Goal: Download file/media

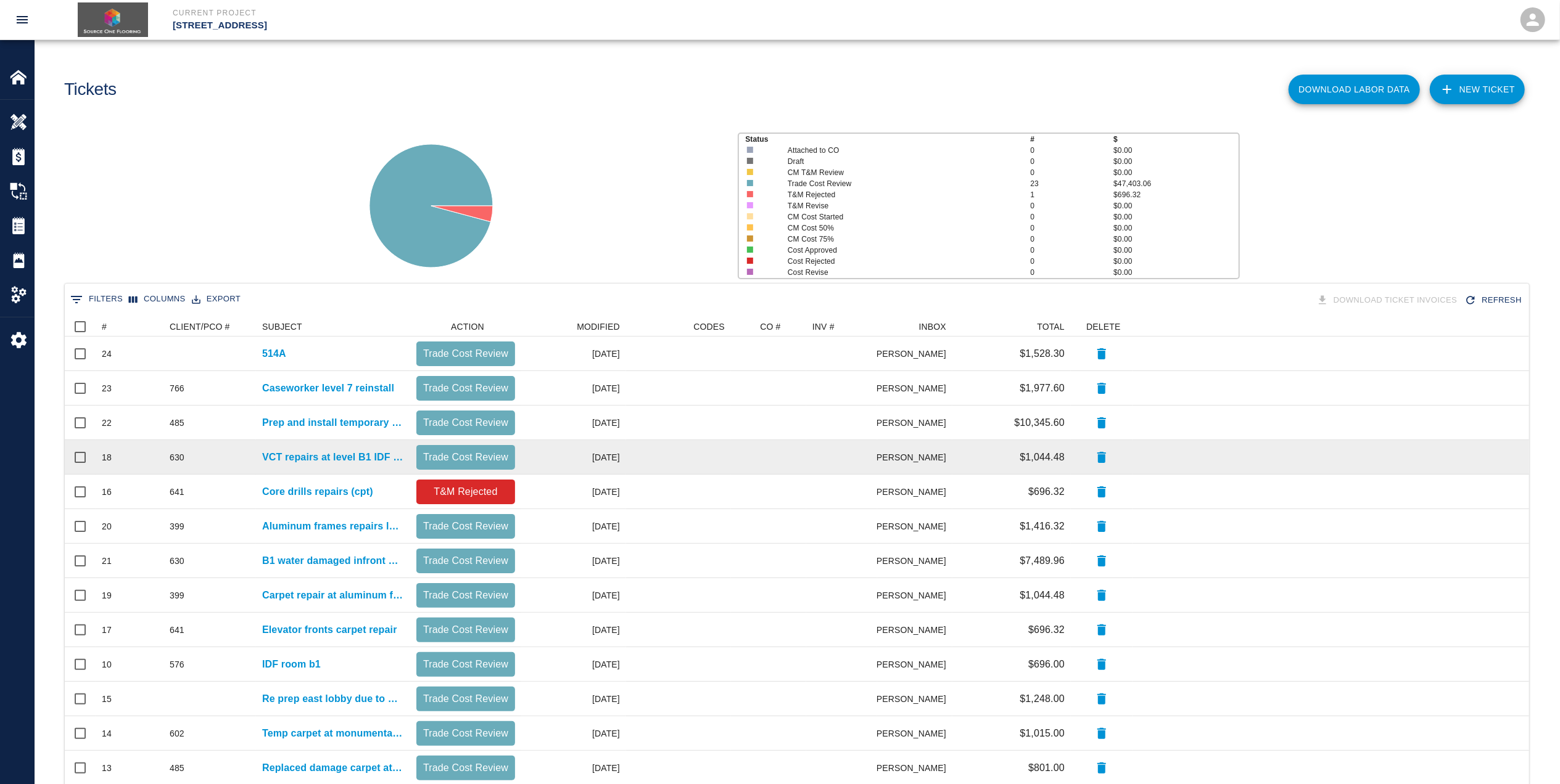
scroll to position [82, 0]
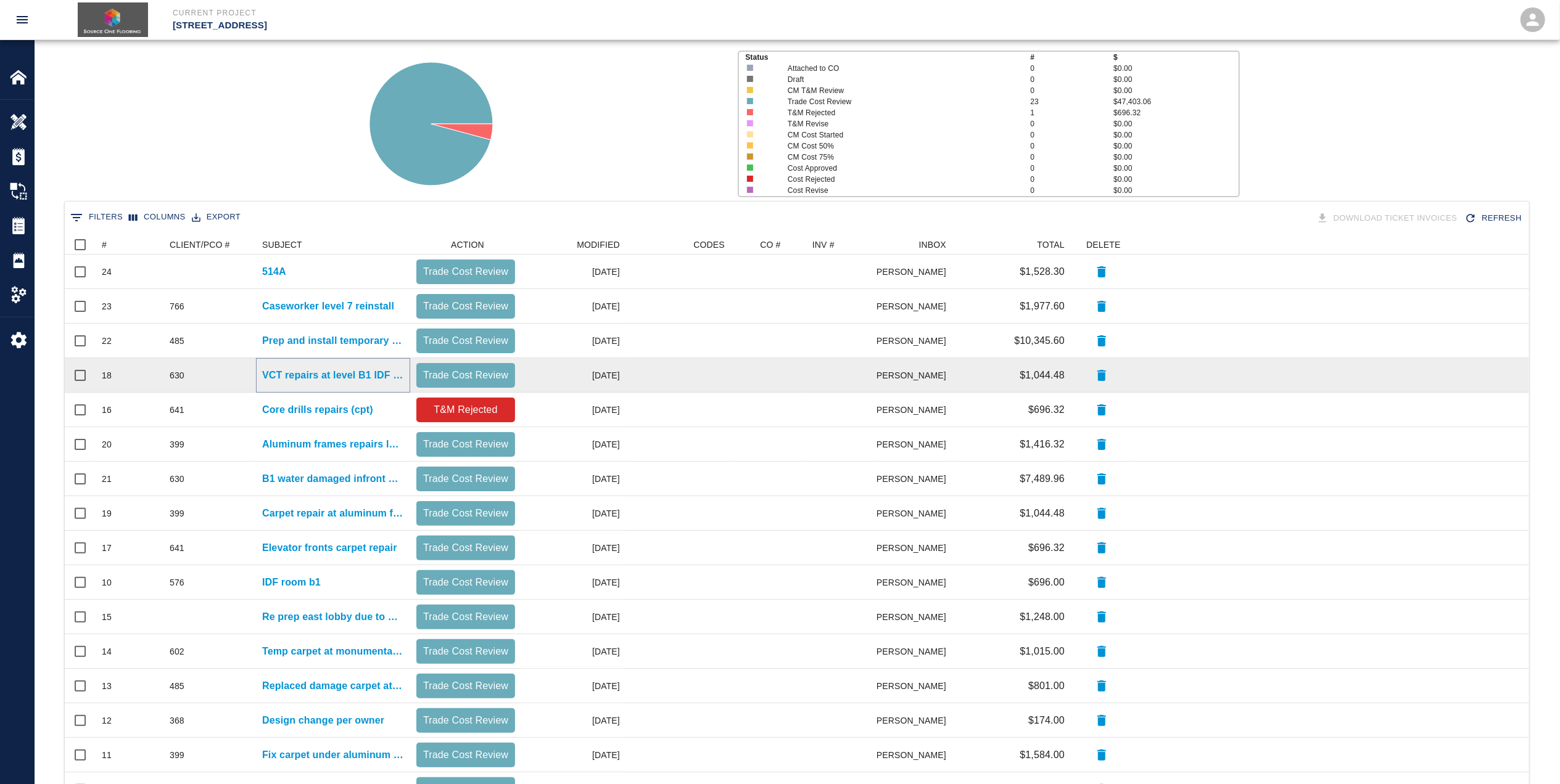
click at [330, 380] on p "VCT repairs at level B1 IDF room" at bounding box center [333, 376] width 142 height 15
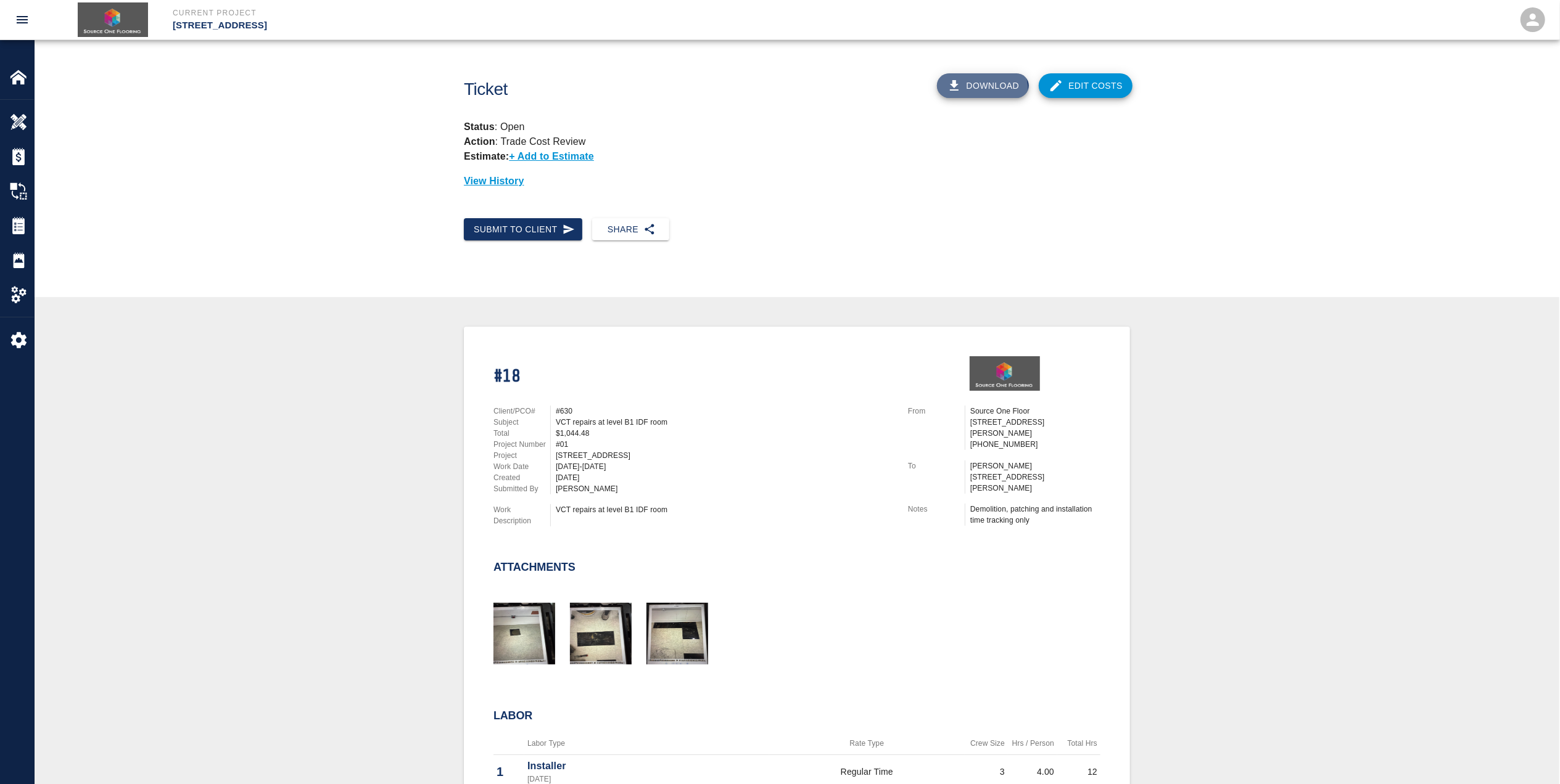
click at [973, 92] on button "Download" at bounding box center [983, 86] width 92 height 25
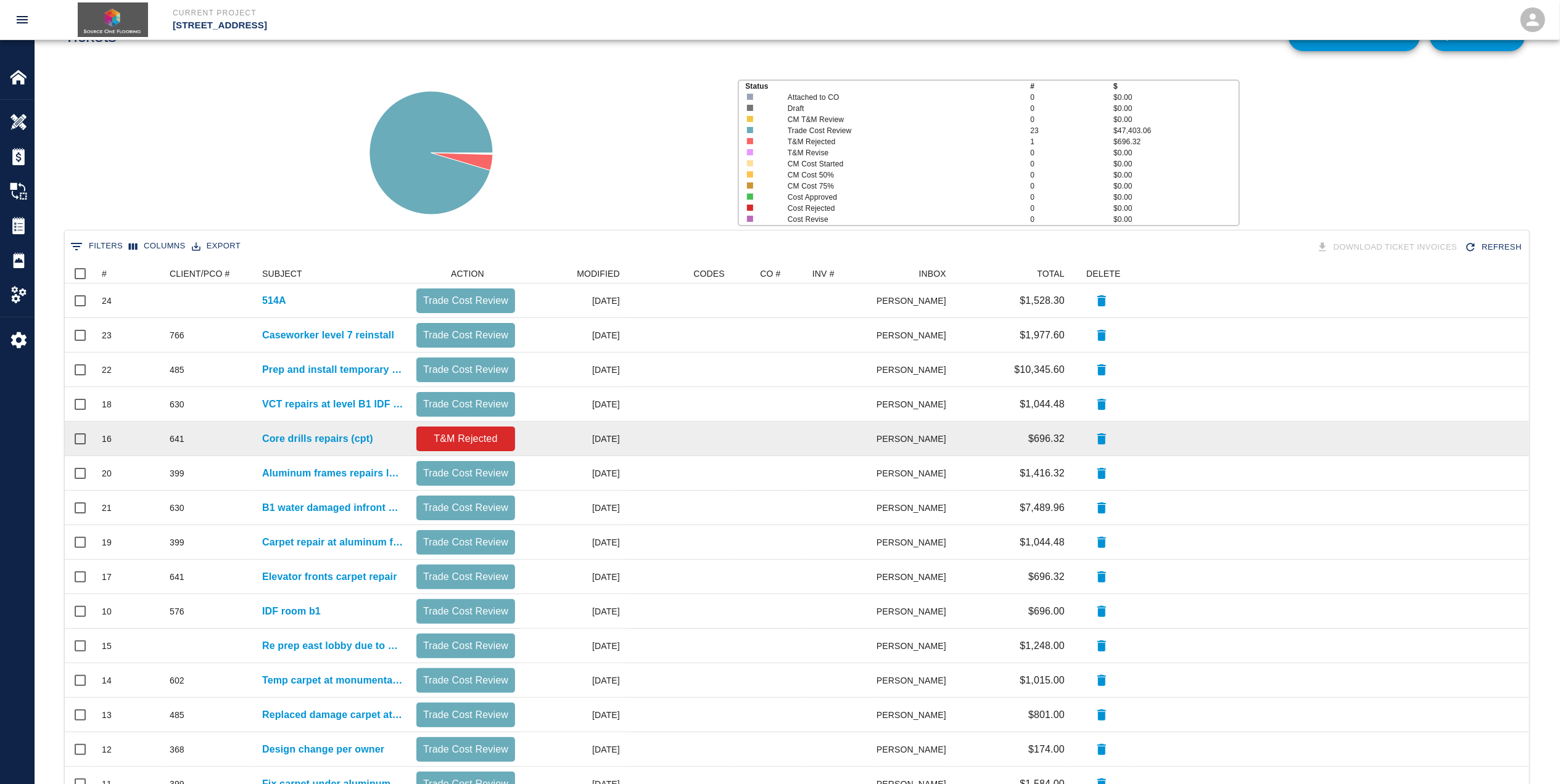
scroll to position [82, 0]
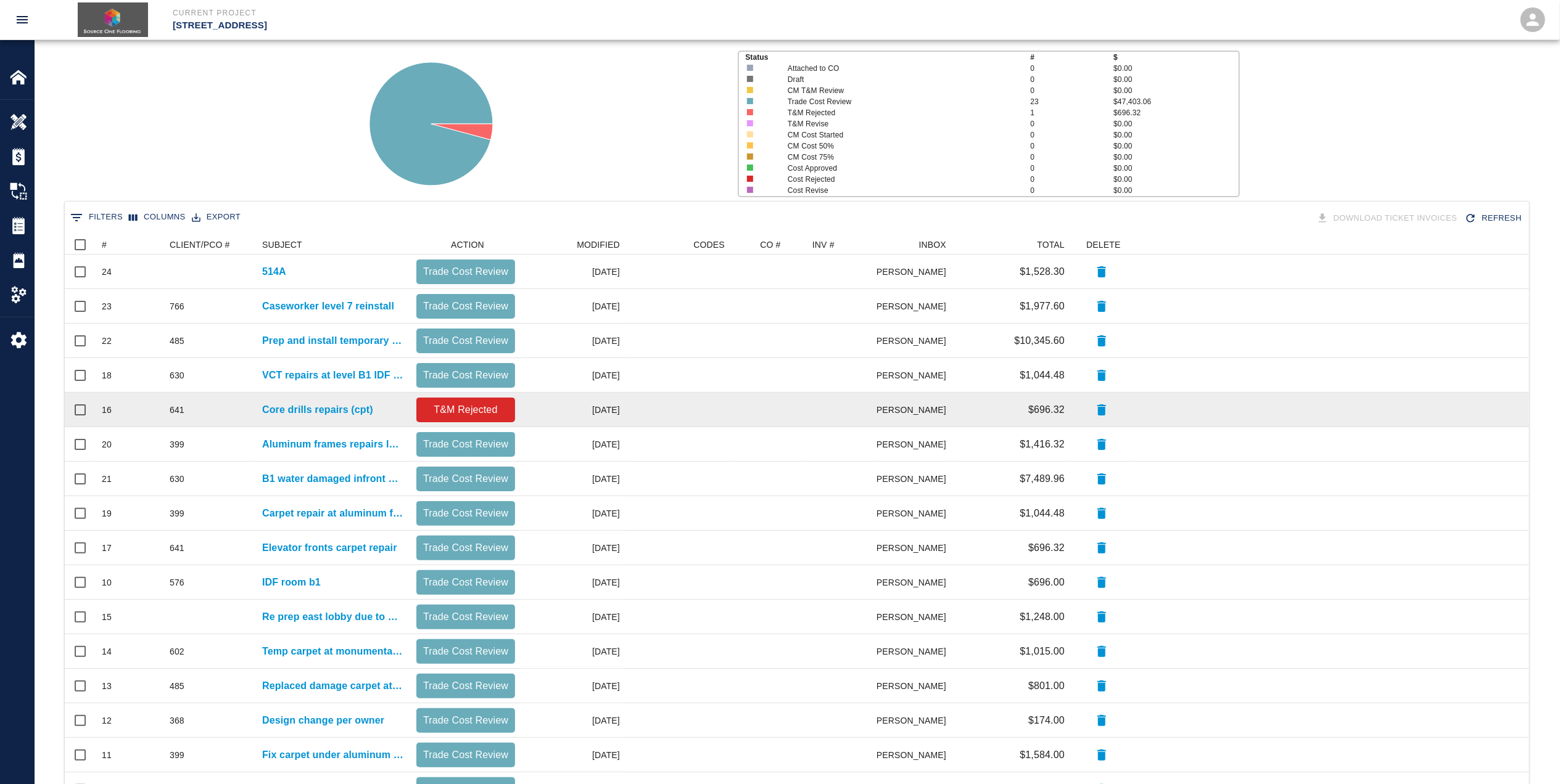
click at [328, 419] on div "Core drills repairs (cpt)" at bounding box center [333, 410] width 154 height 35
click at [333, 414] on p "Core drills repairs (cpt)" at bounding box center [318, 410] width 111 height 15
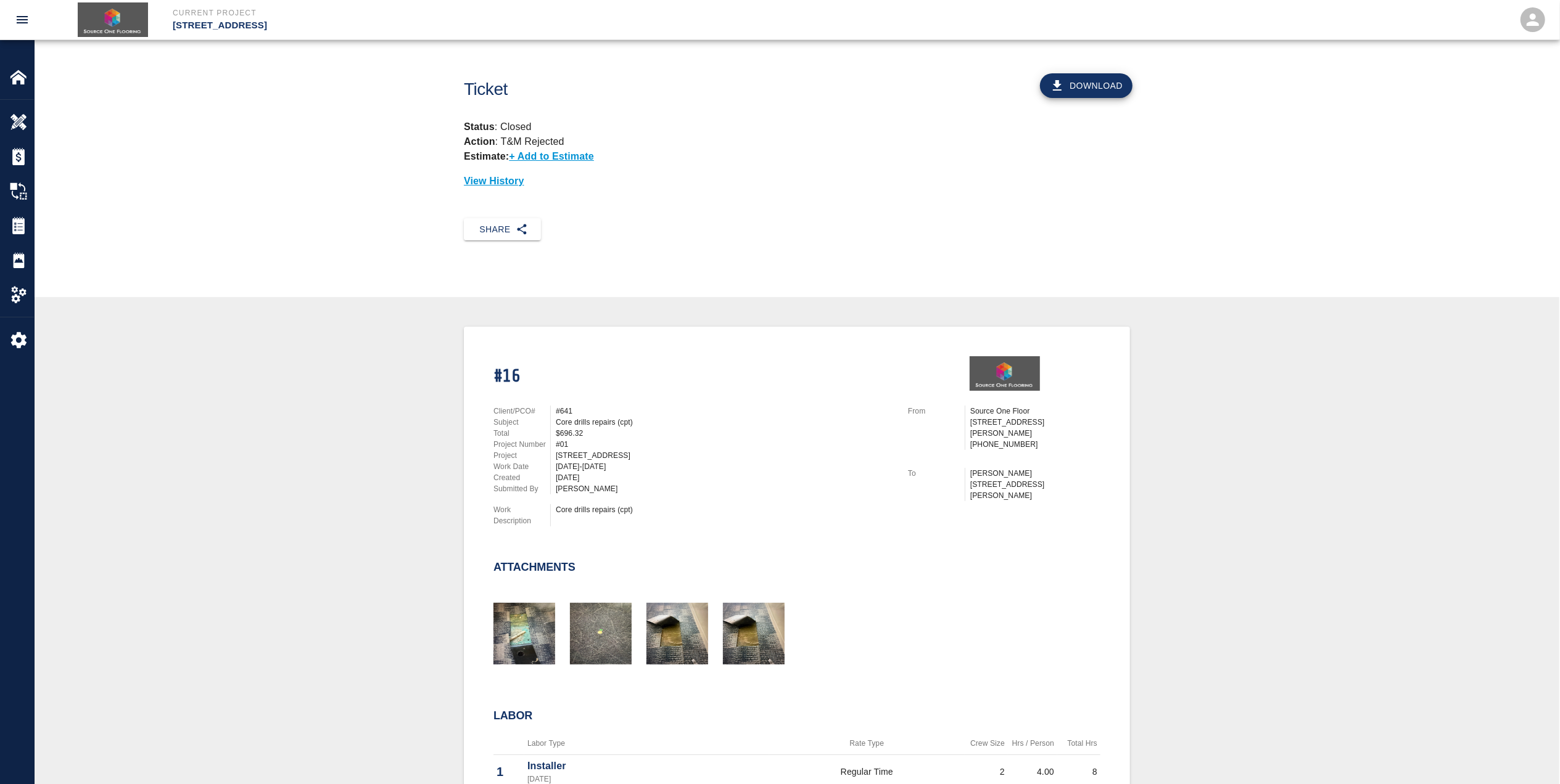
click at [1087, 88] on button "Download" at bounding box center [1086, 86] width 92 height 25
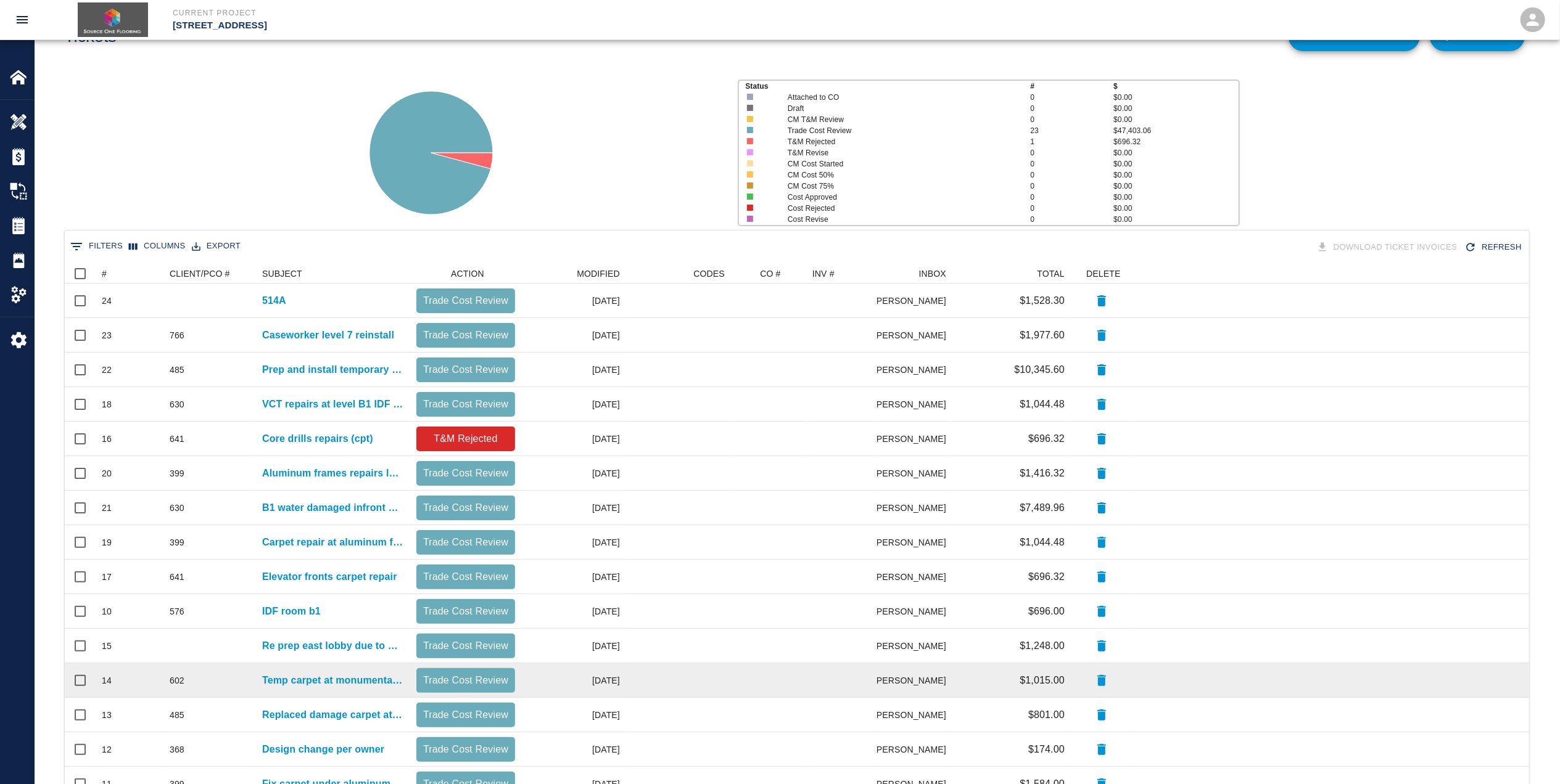
scroll to position [164, 0]
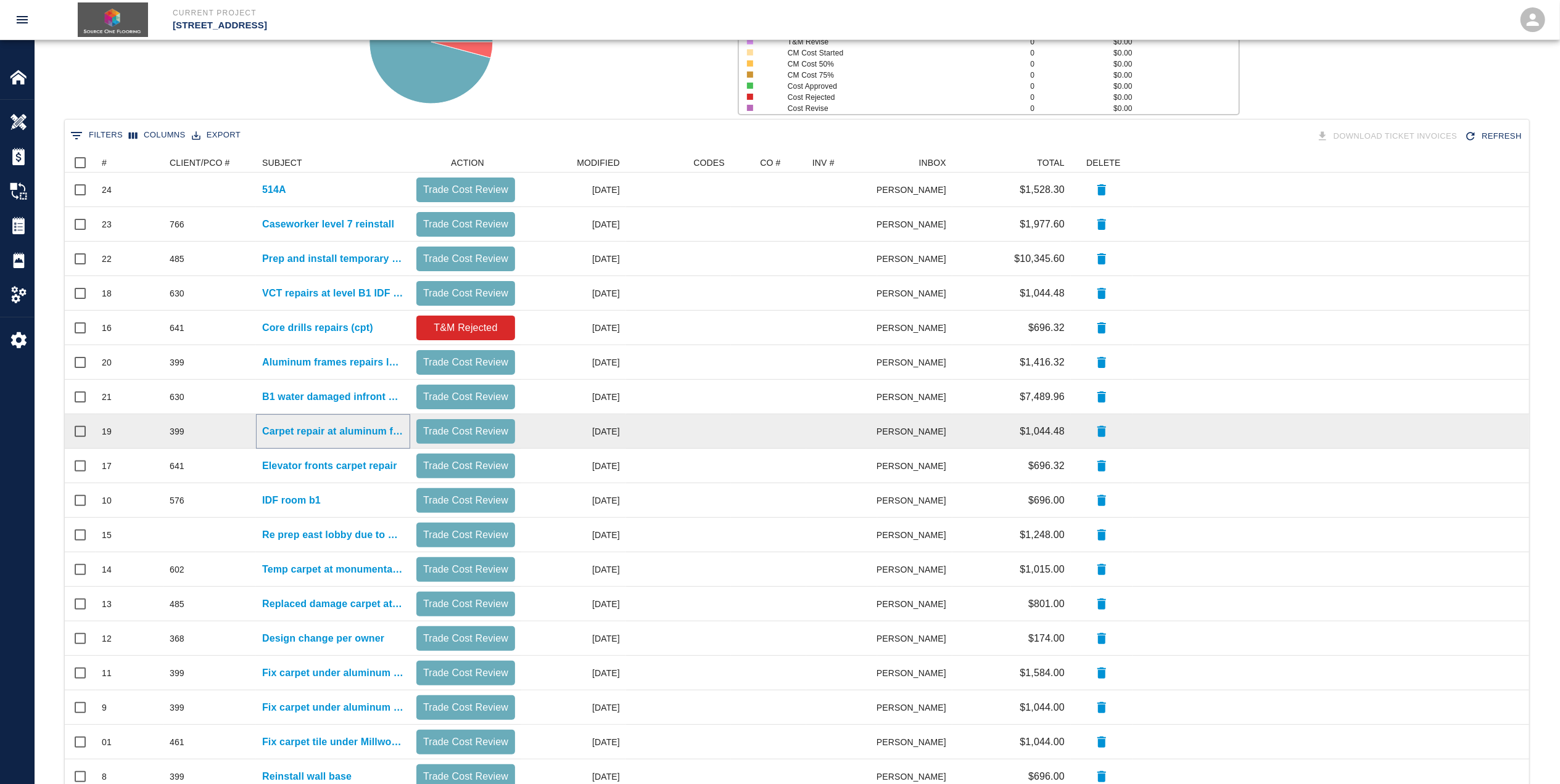
click at [368, 430] on p "Carpet repair at aluminum frames" at bounding box center [333, 432] width 142 height 15
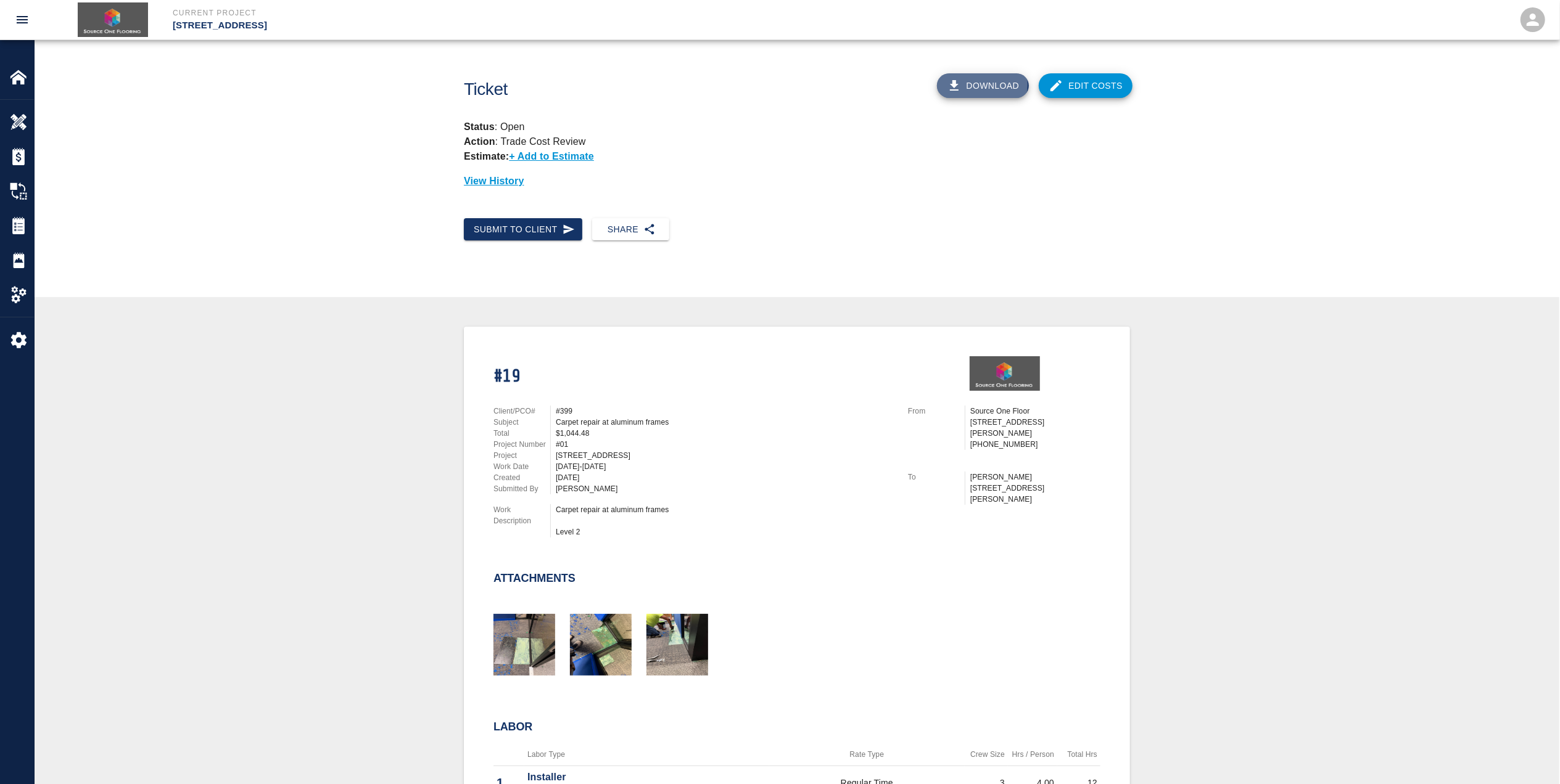
click at [981, 84] on button "Download" at bounding box center [983, 86] width 92 height 25
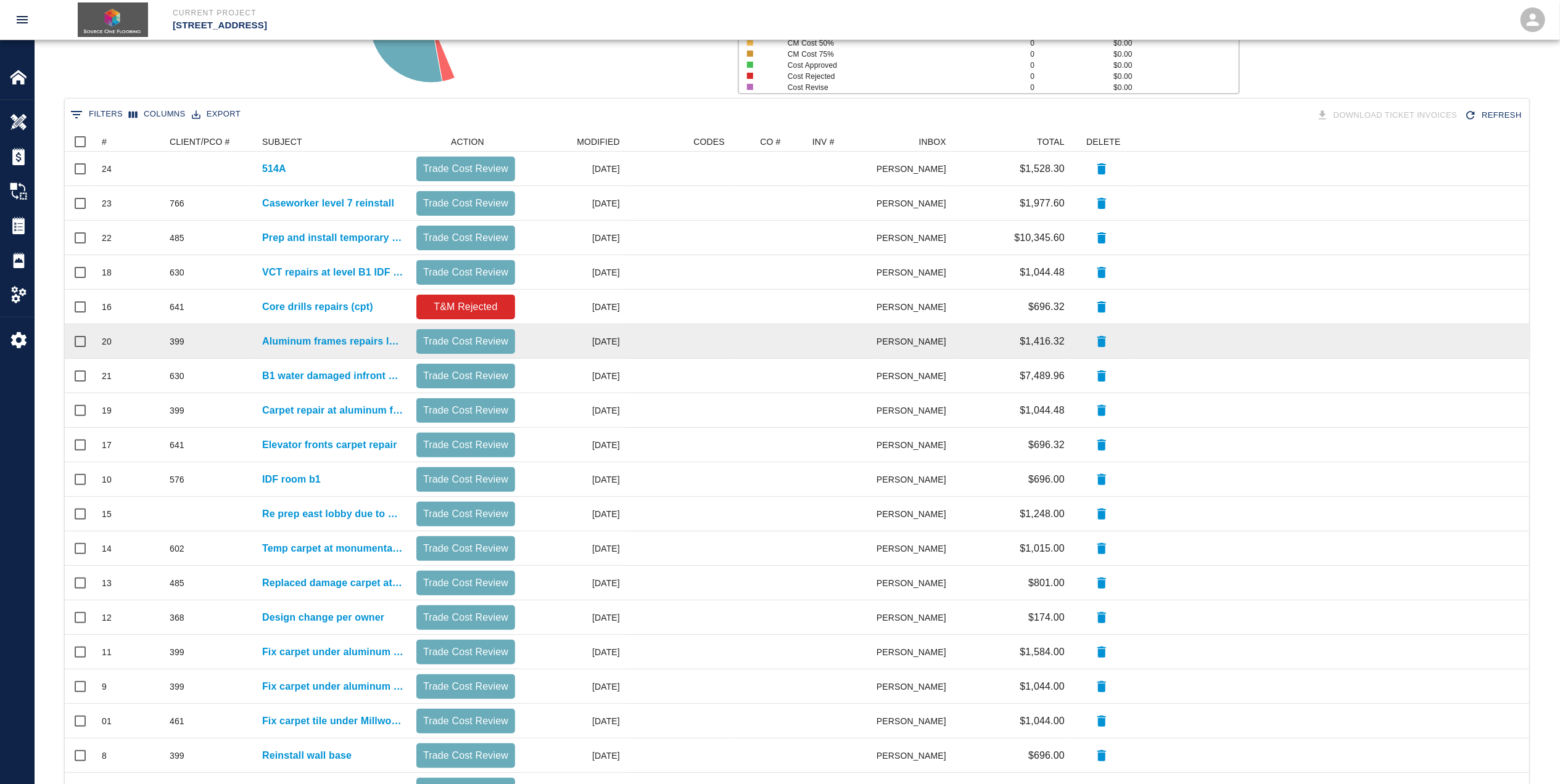
scroll to position [247, 0]
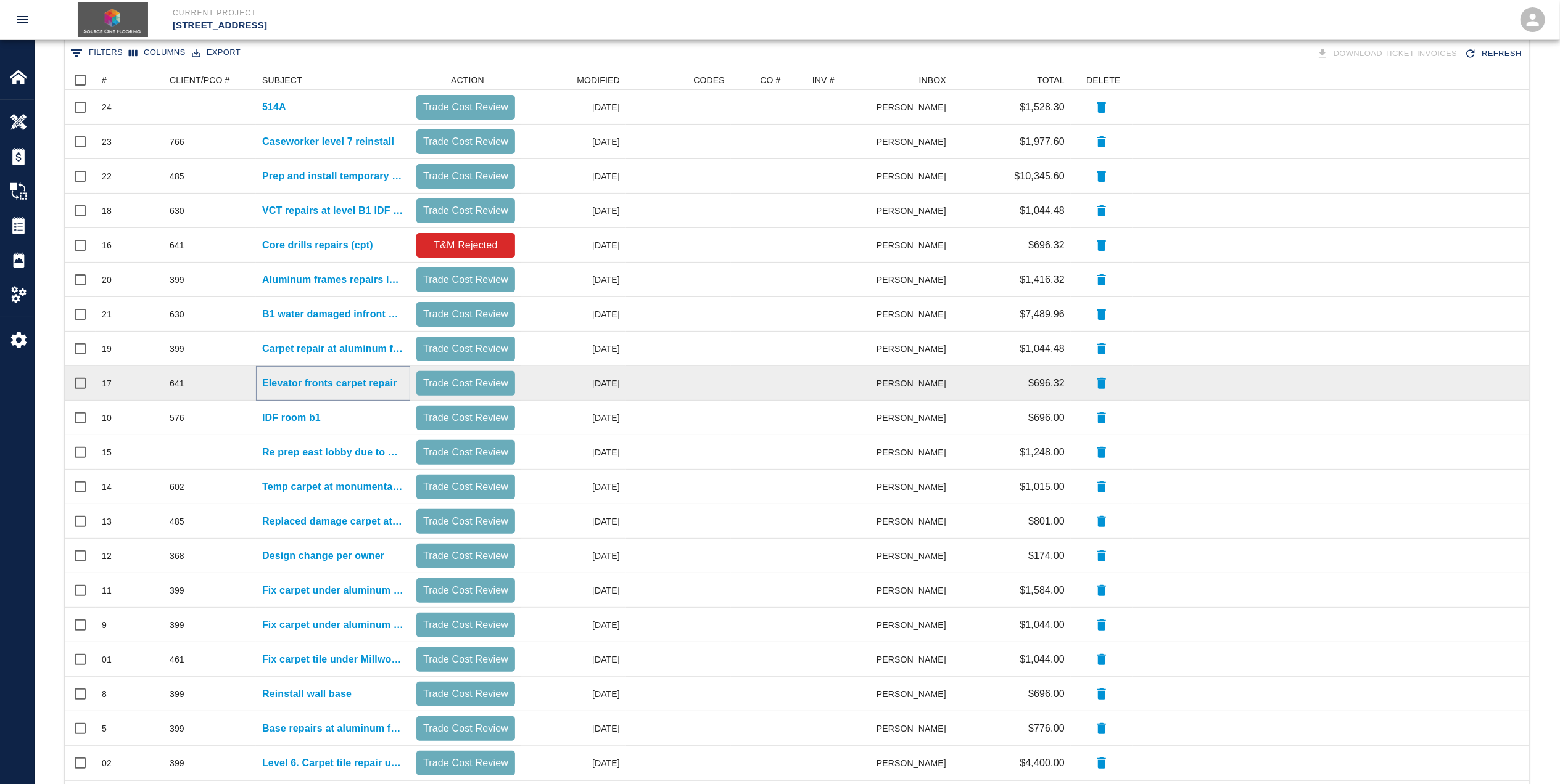
click at [312, 385] on p "Elevator fronts carpet repair" at bounding box center [330, 384] width 135 height 15
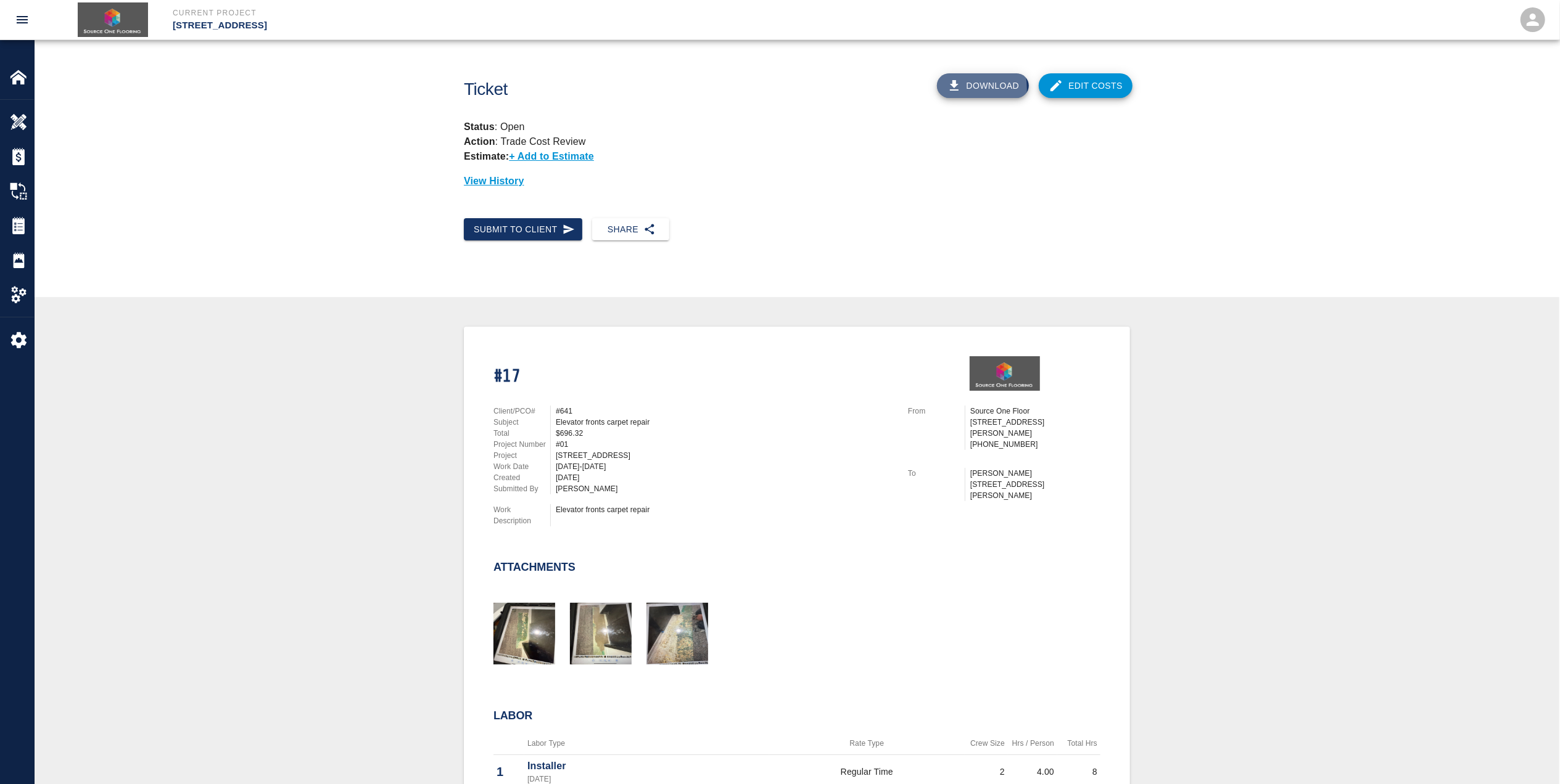
click at [958, 89] on icon "button" at bounding box center [954, 86] width 15 height 15
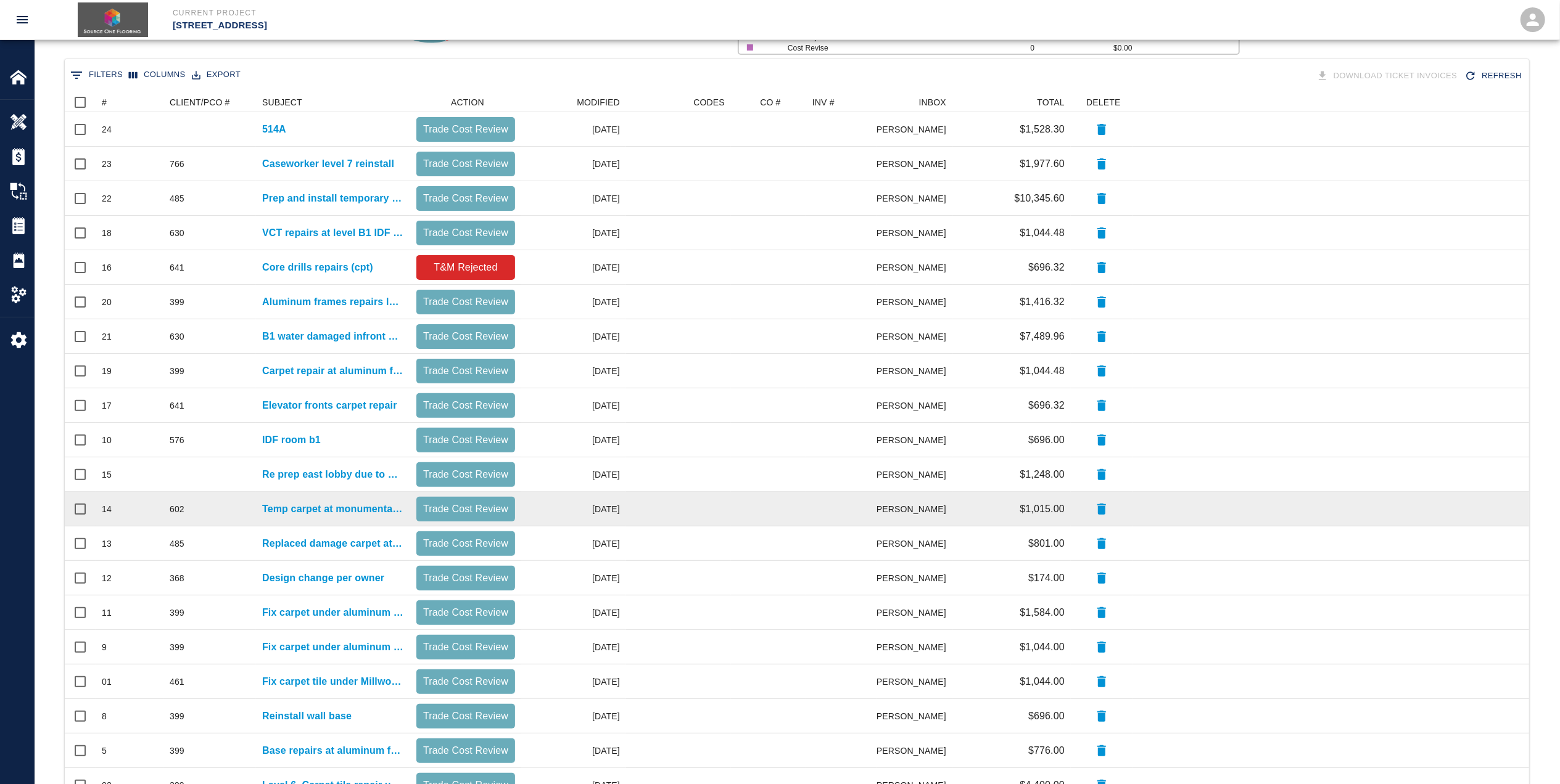
scroll to position [247, 0]
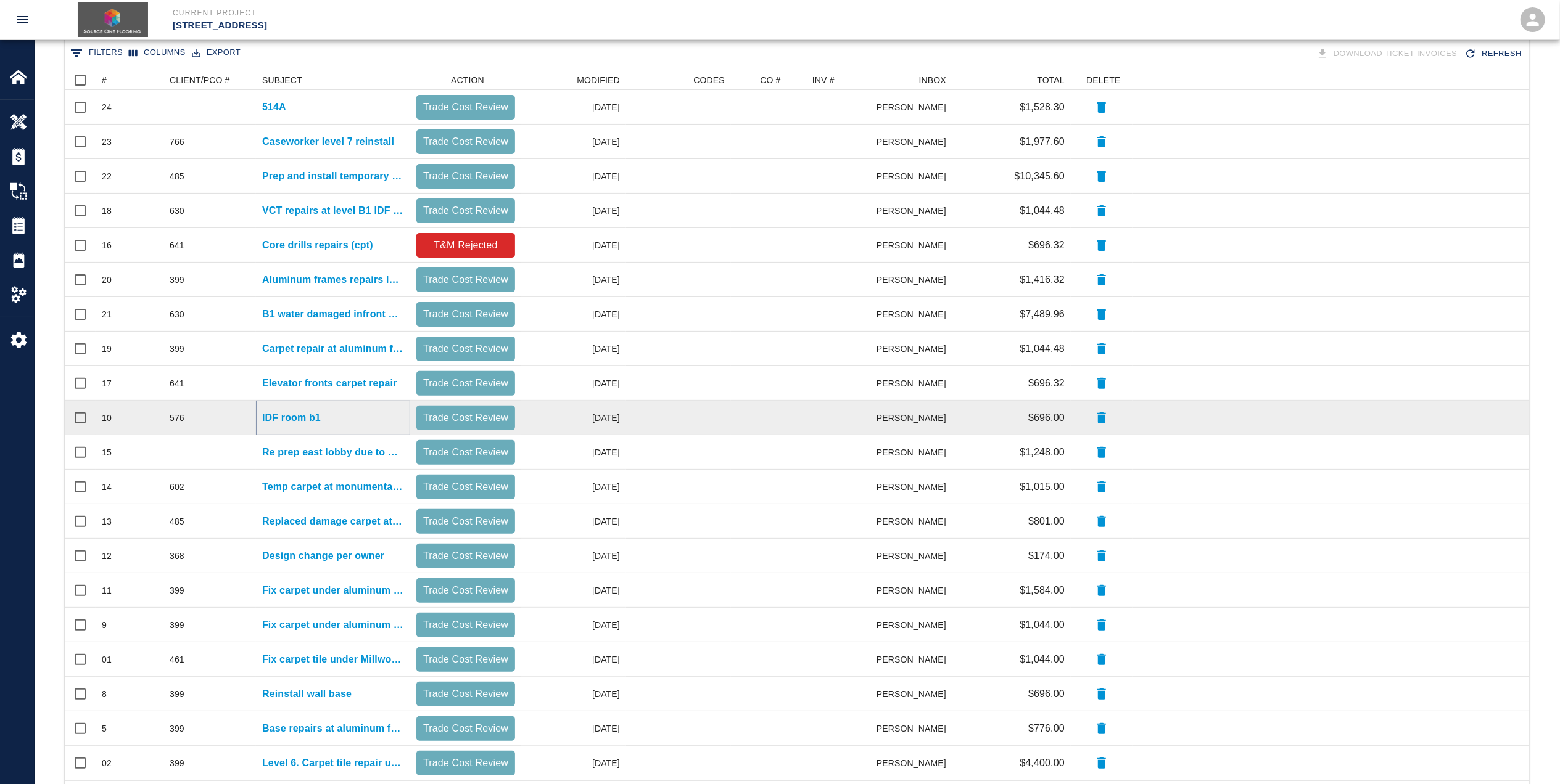
click at [299, 418] on p "IDF room b1" at bounding box center [292, 418] width 59 height 15
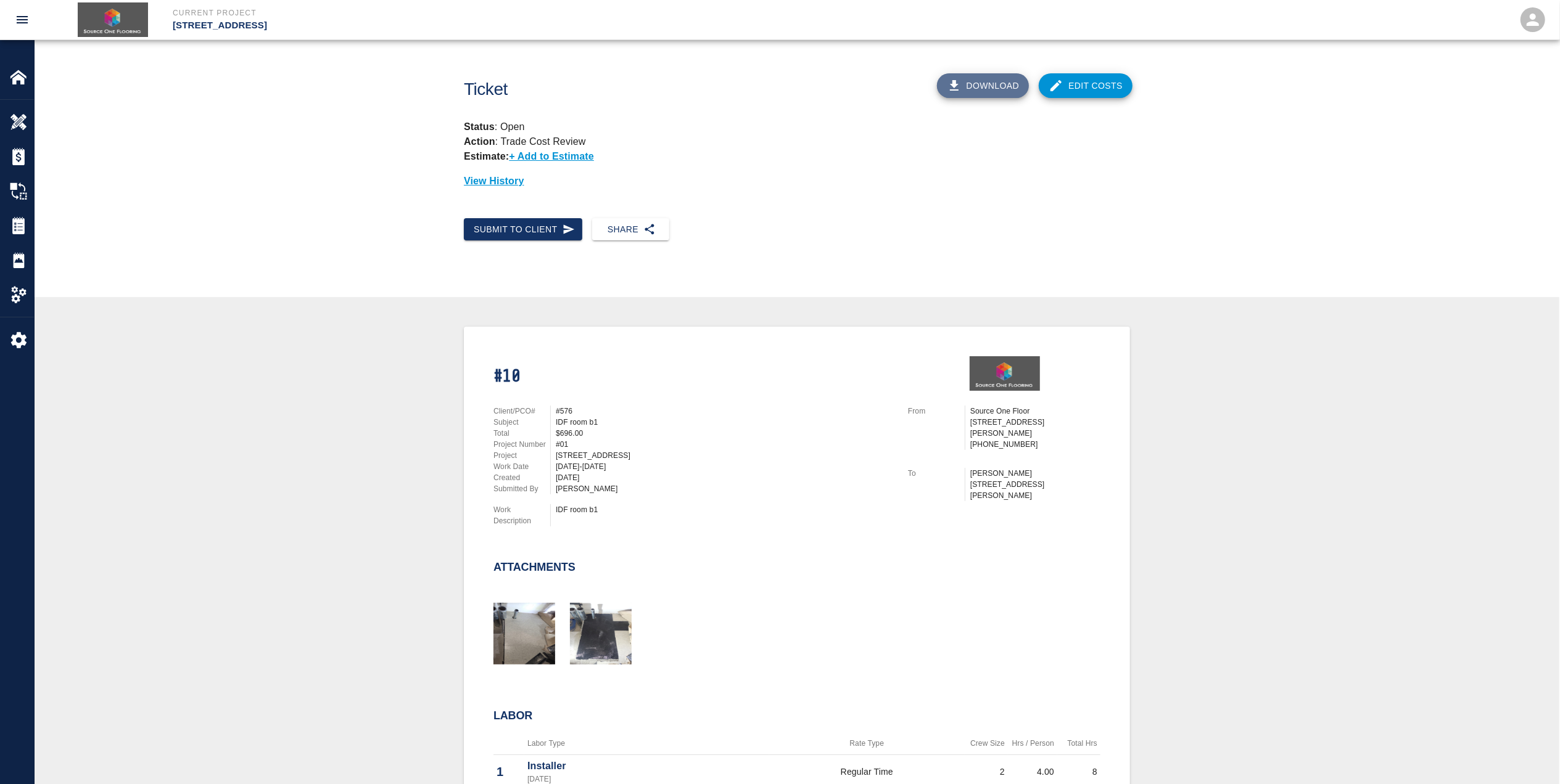
click at [1000, 82] on button "Download" at bounding box center [983, 86] width 92 height 25
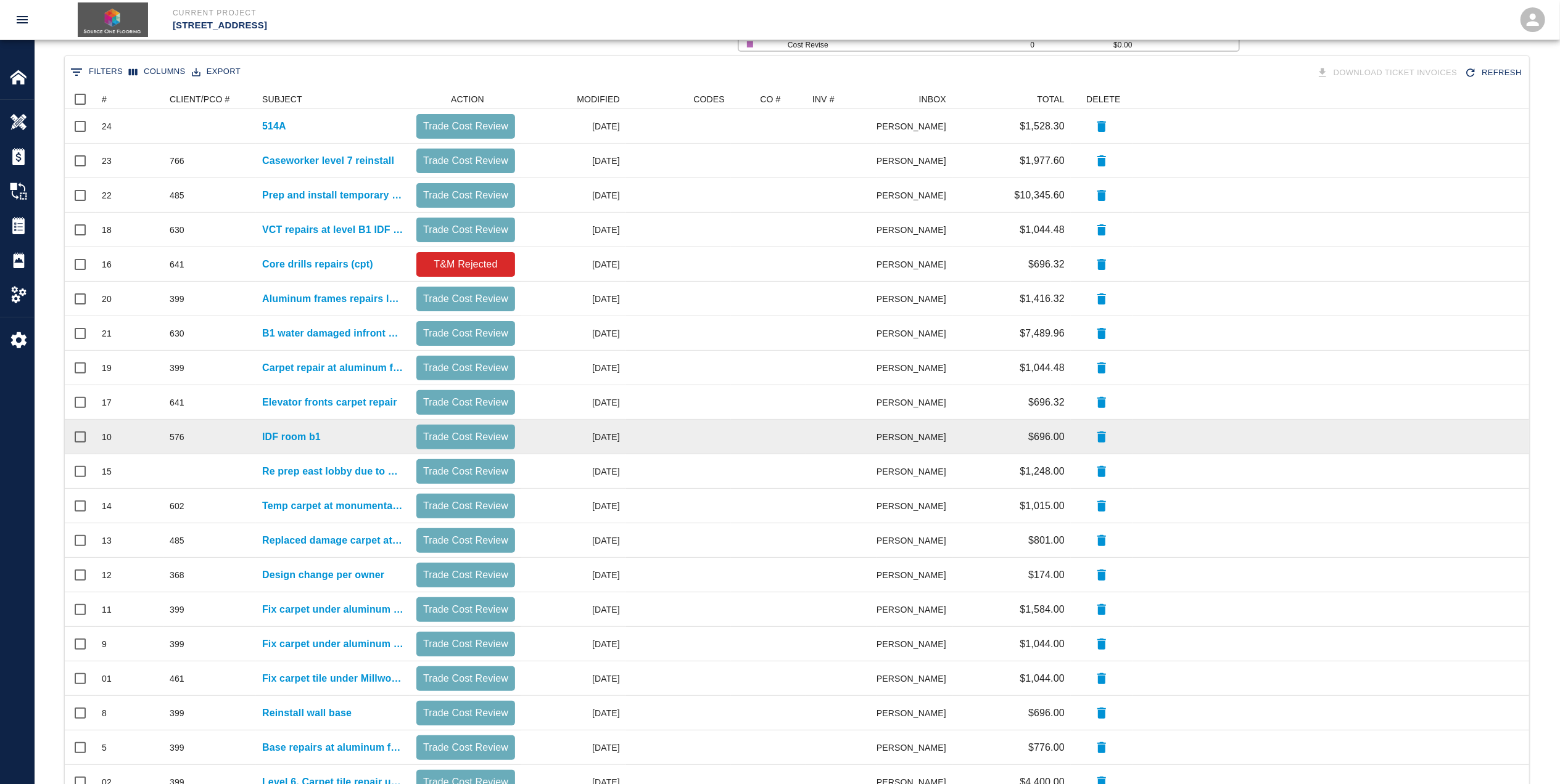
scroll to position [247, 0]
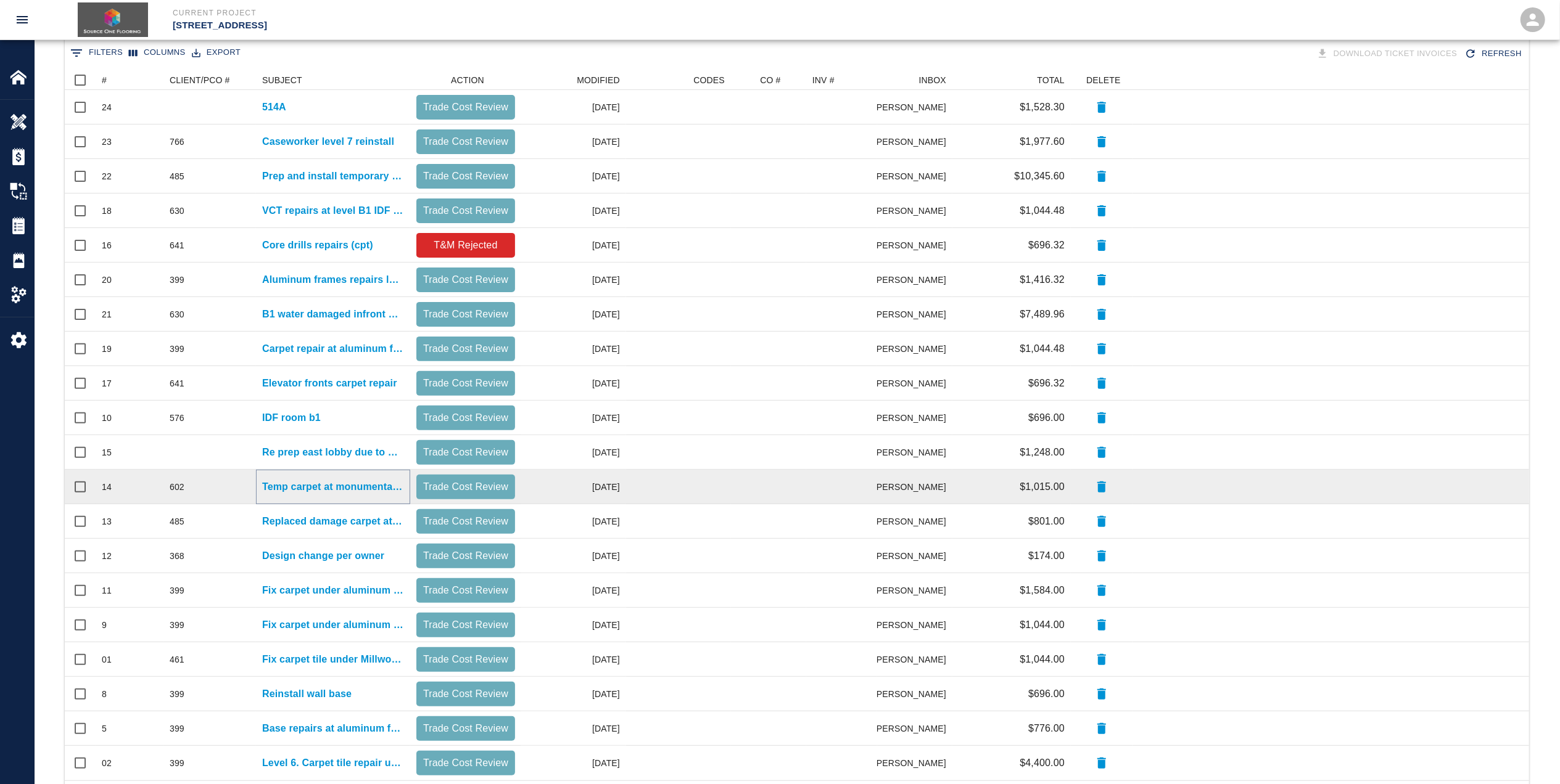
click at [287, 486] on p "Temp carpet at monumental stairs" at bounding box center [333, 487] width 142 height 15
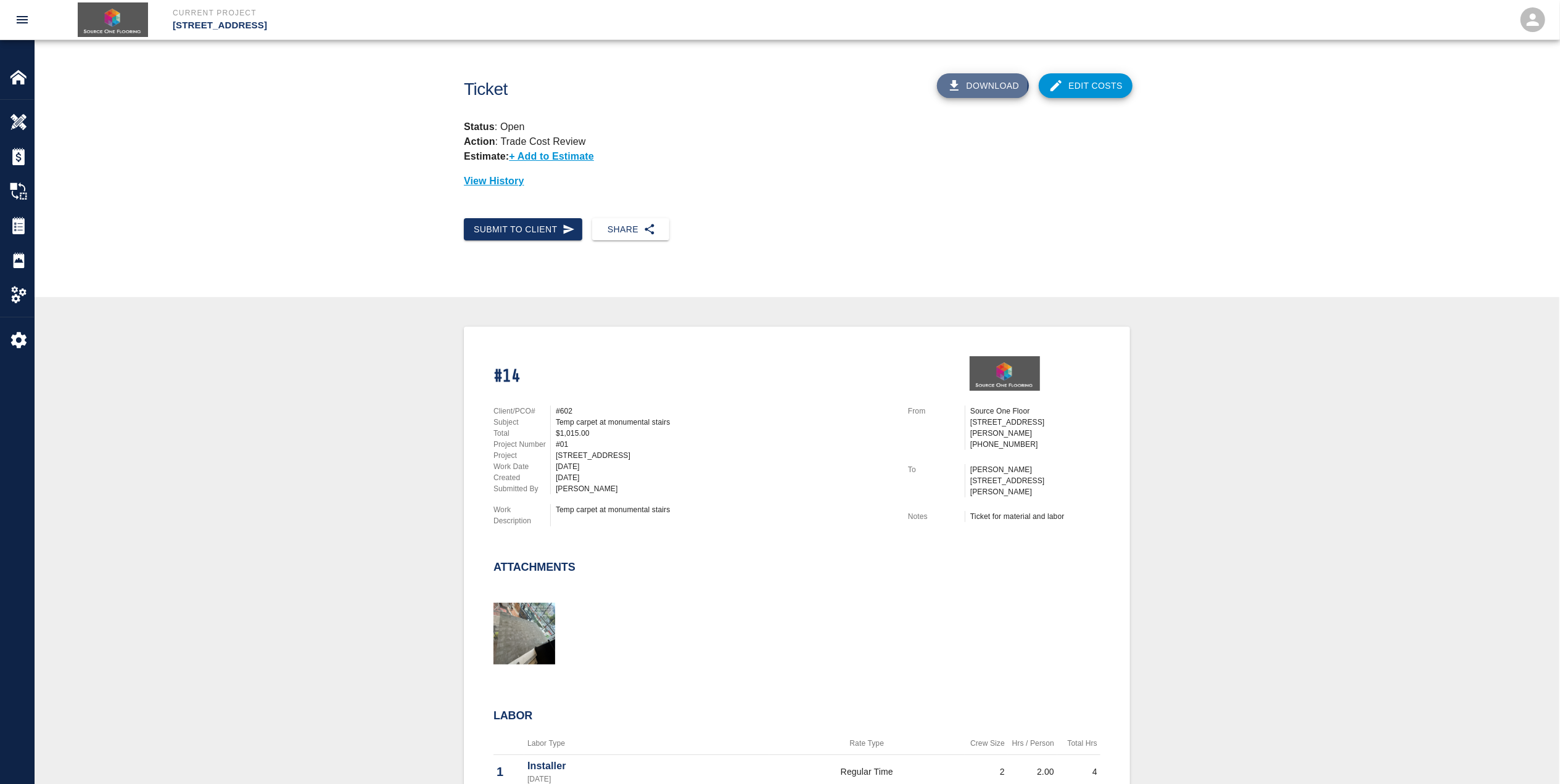
click at [978, 84] on button "Download" at bounding box center [983, 86] width 92 height 25
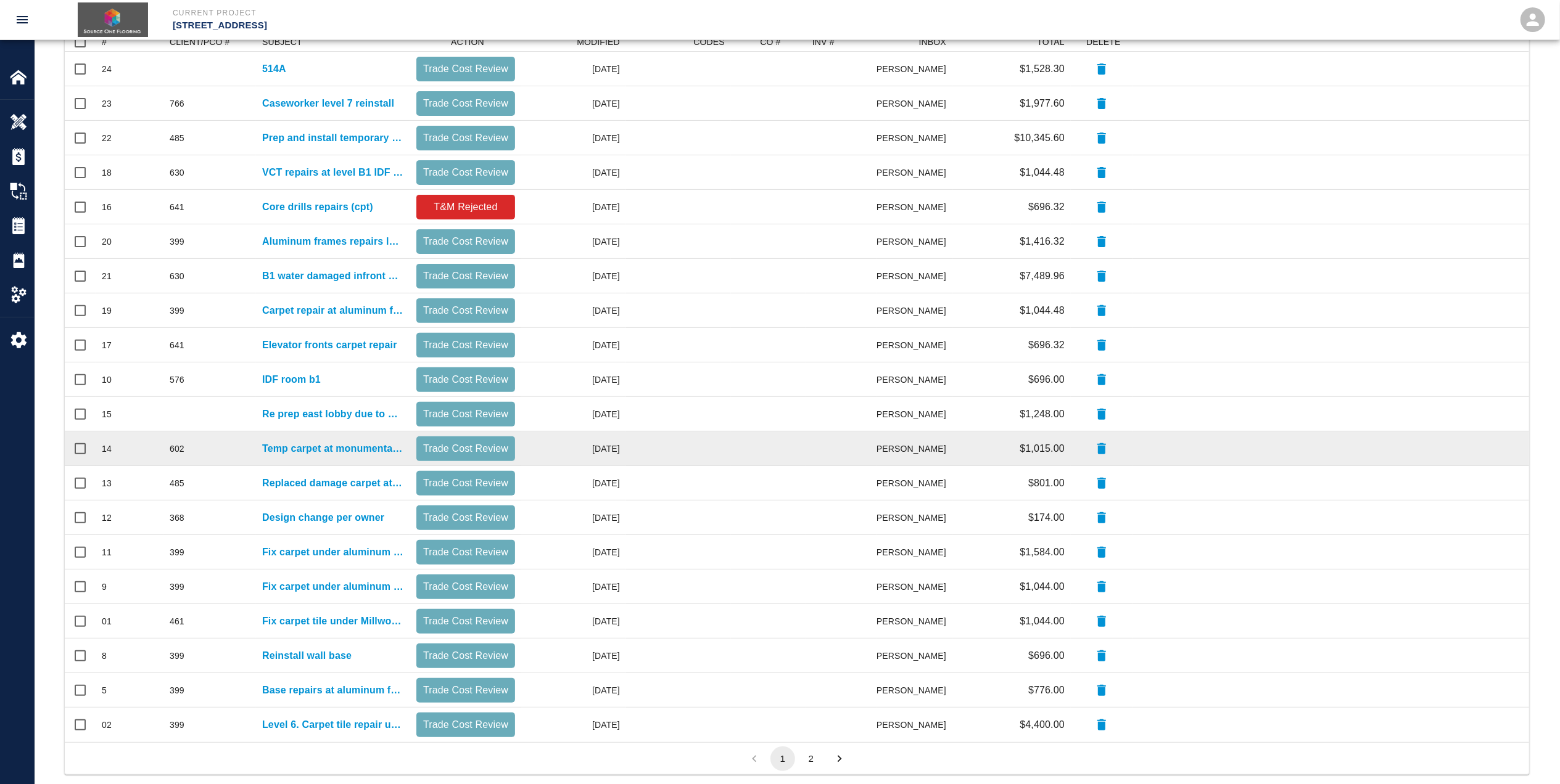
scroll to position [306, 0]
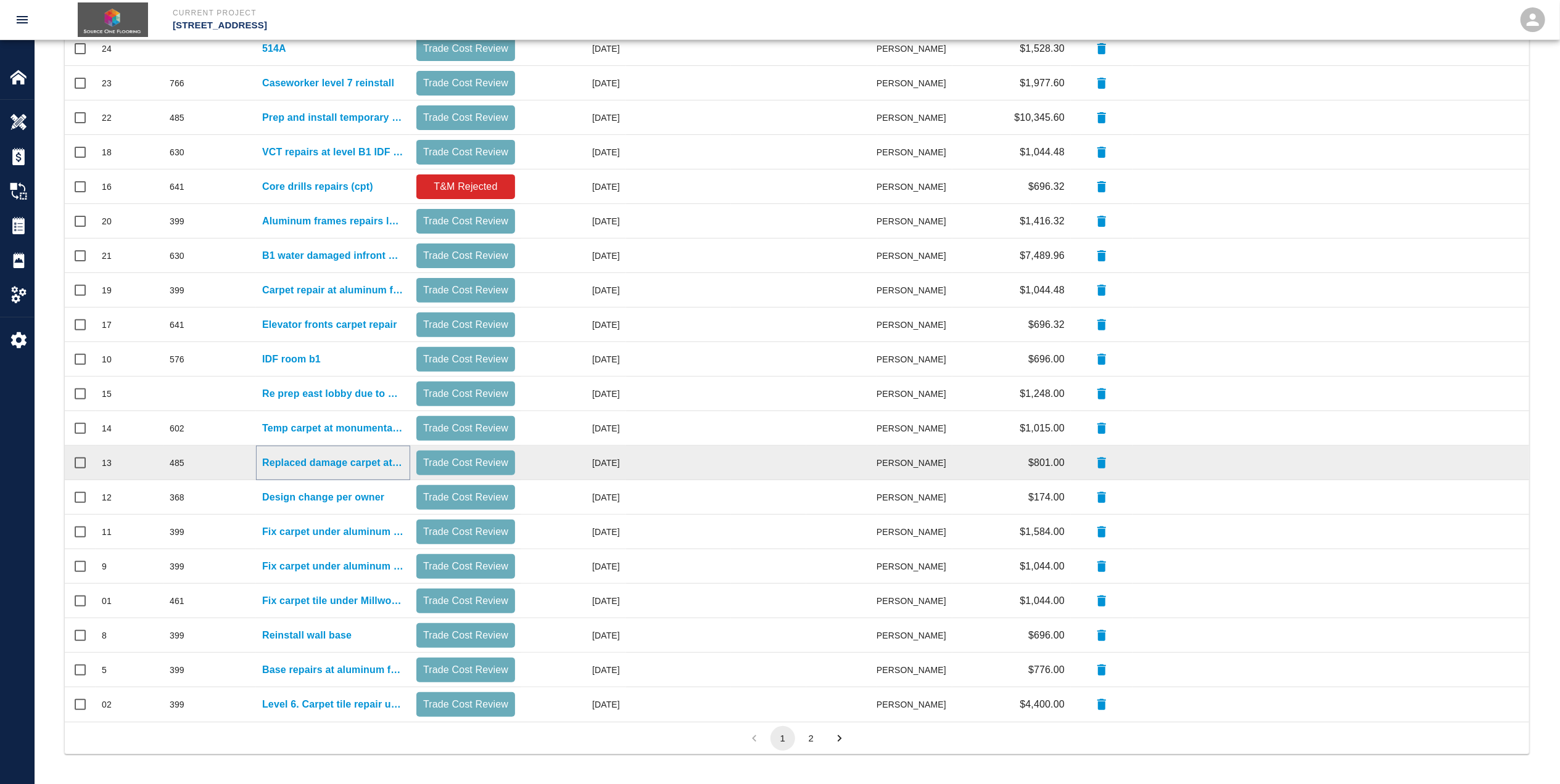
click at [341, 459] on p "Replaced damage carpet at classroom 8007" at bounding box center [333, 463] width 142 height 15
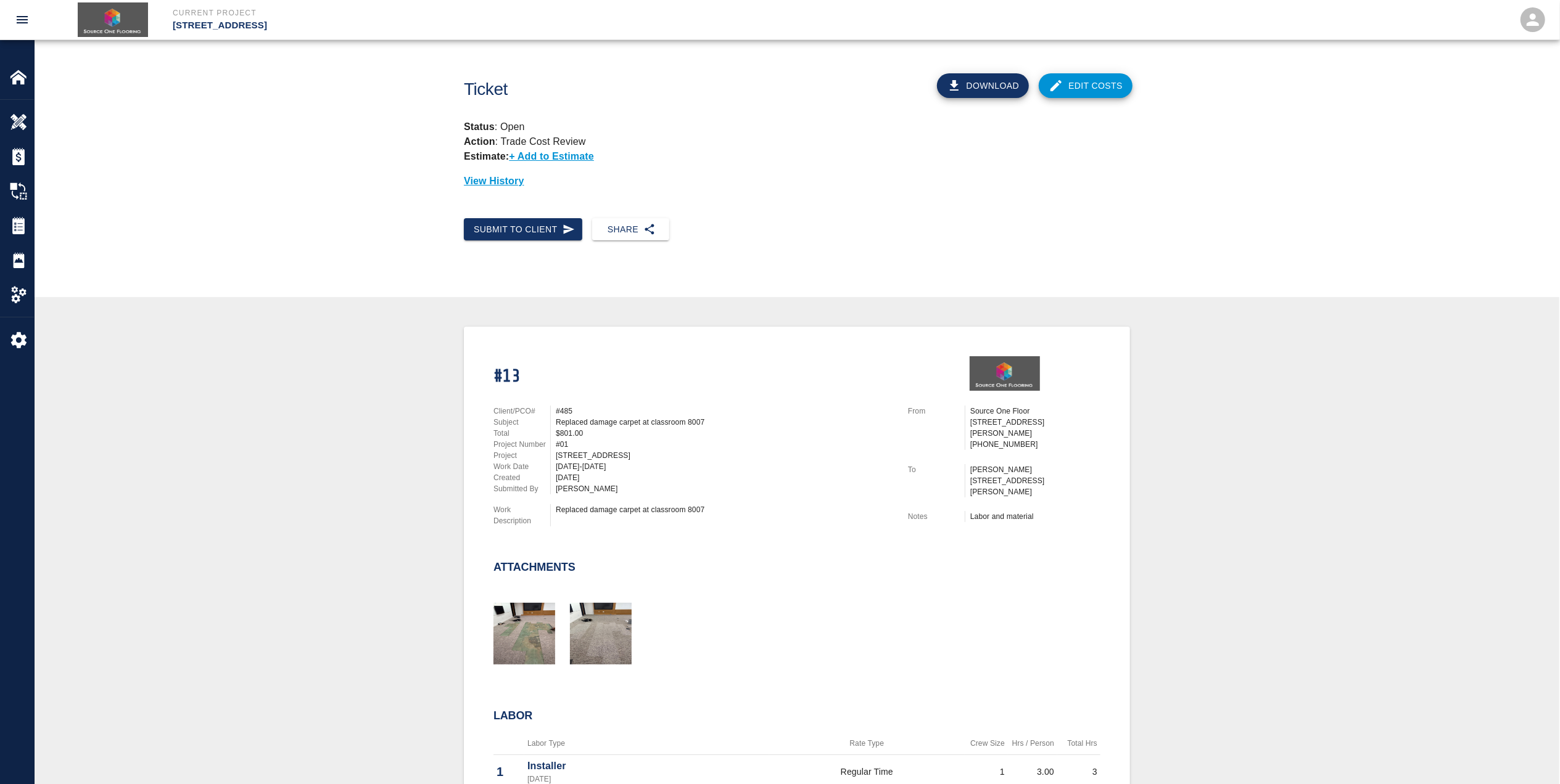
click at [988, 84] on button "Download" at bounding box center [983, 86] width 92 height 25
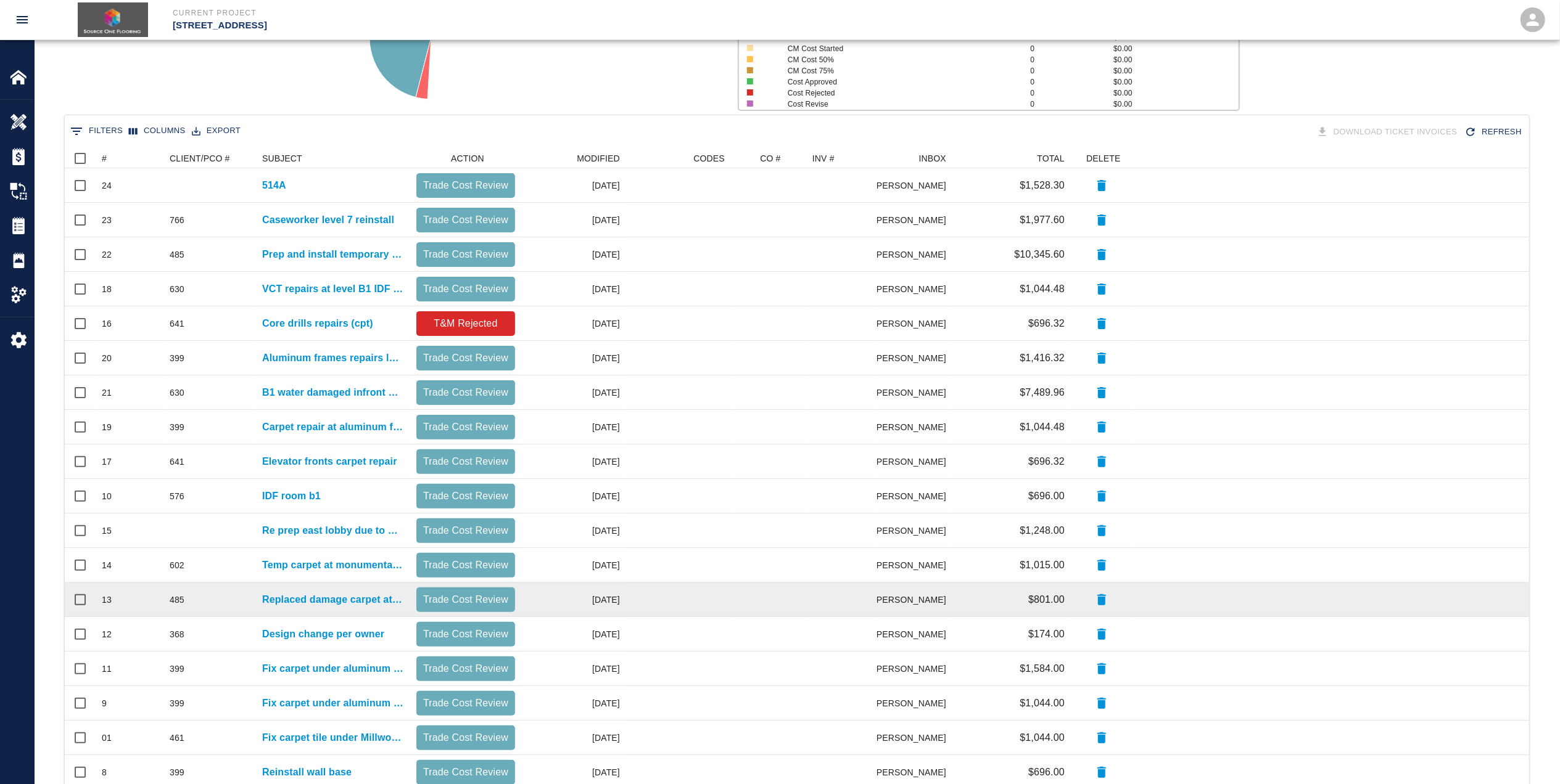
scroll to position [247, 0]
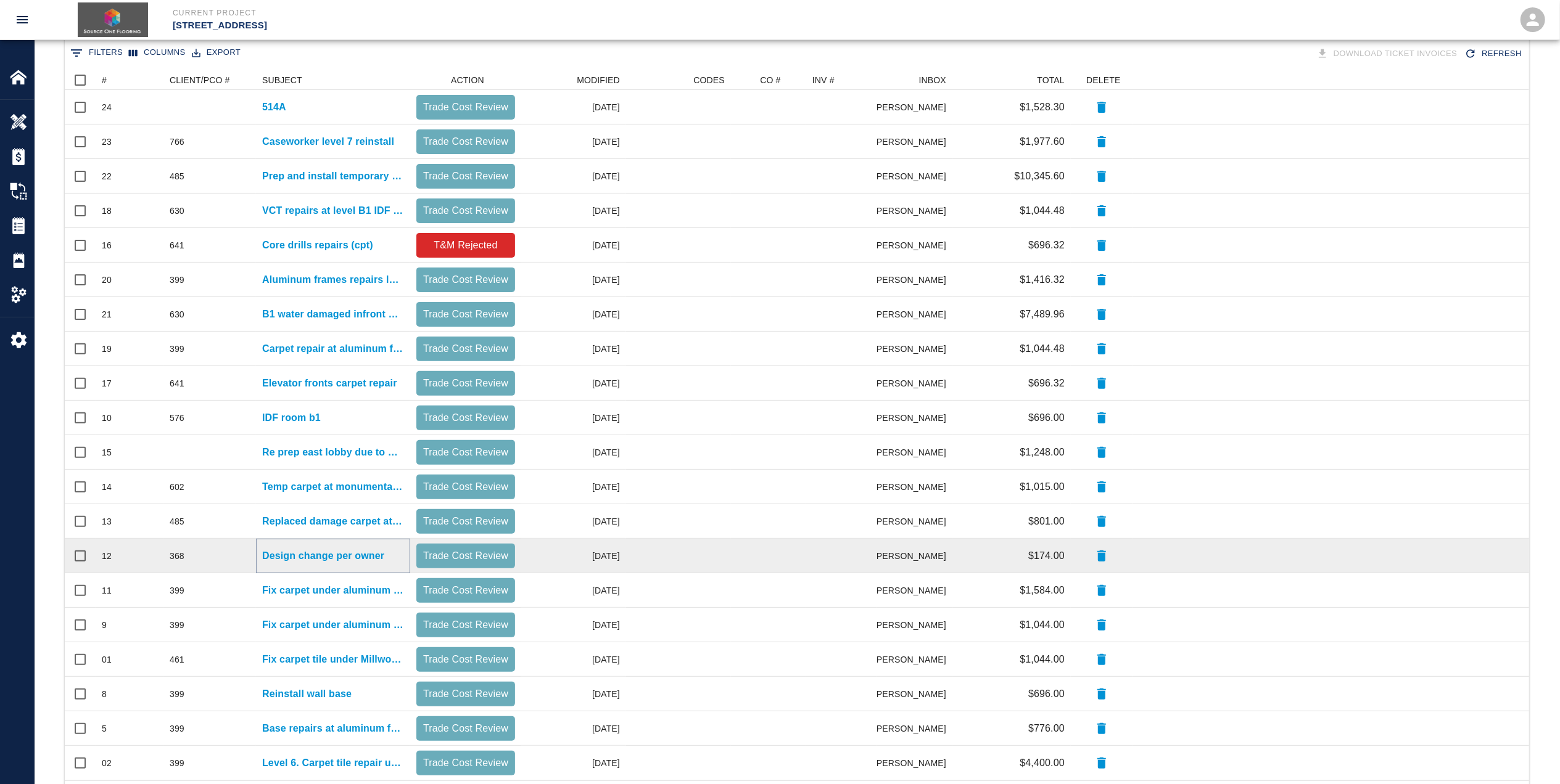
click at [324, 557] on p "Design change per owner" at bounding box center [323, 556] width 122 height 15
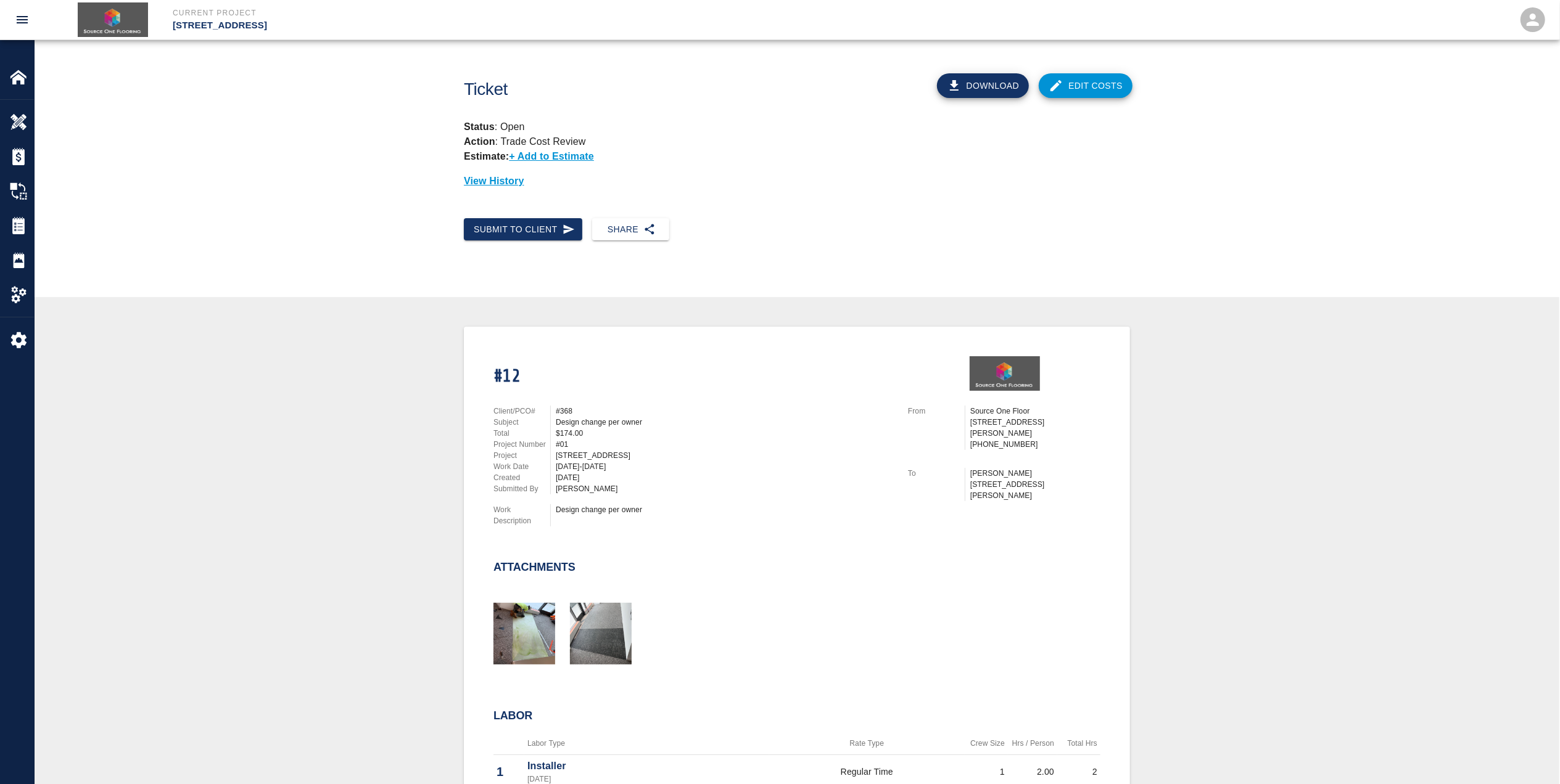
click at [988, 90] on button "Download" at bounding box center [983, 86] width 92 height 25
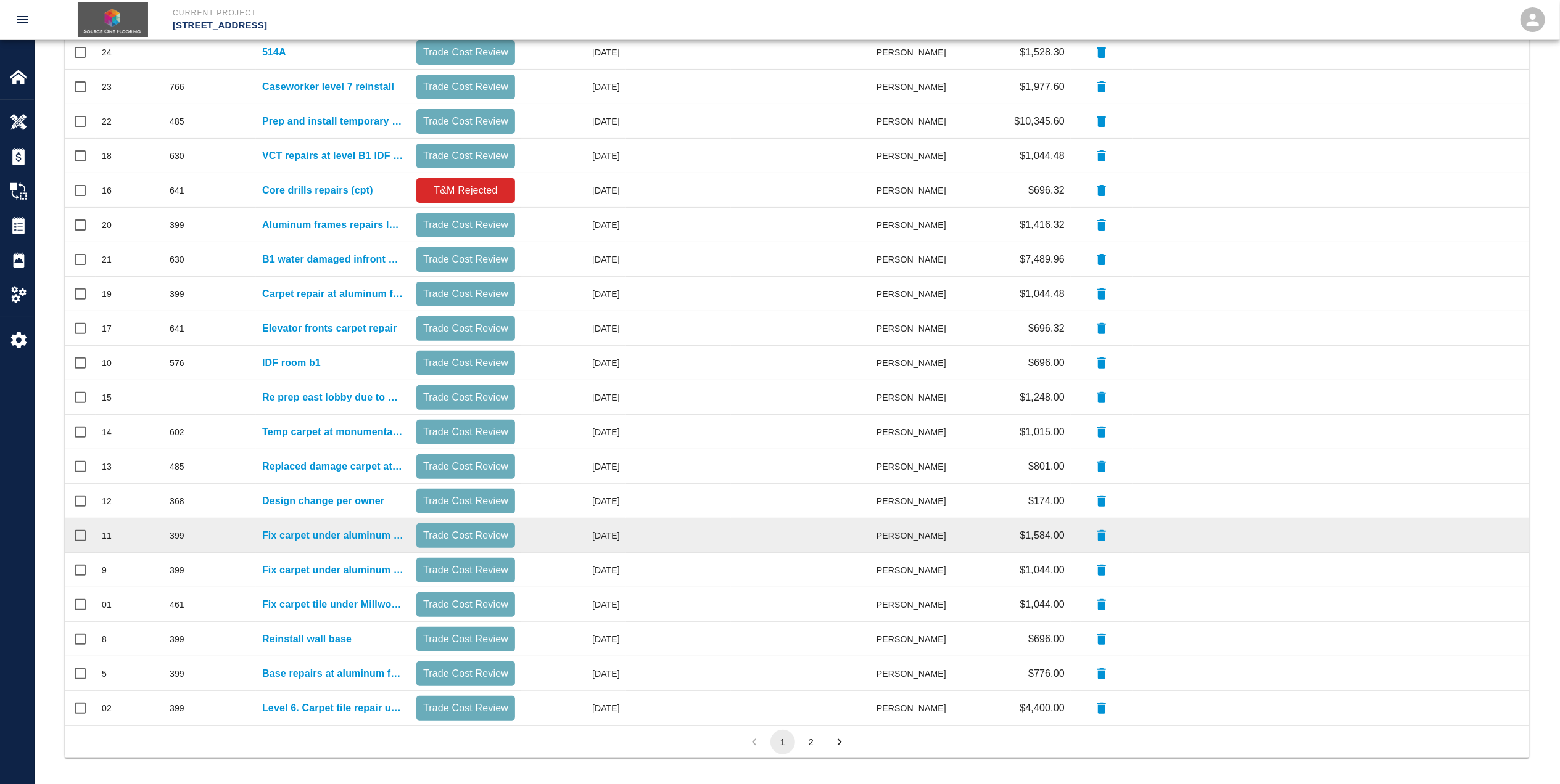
scroll to position [306, 0]
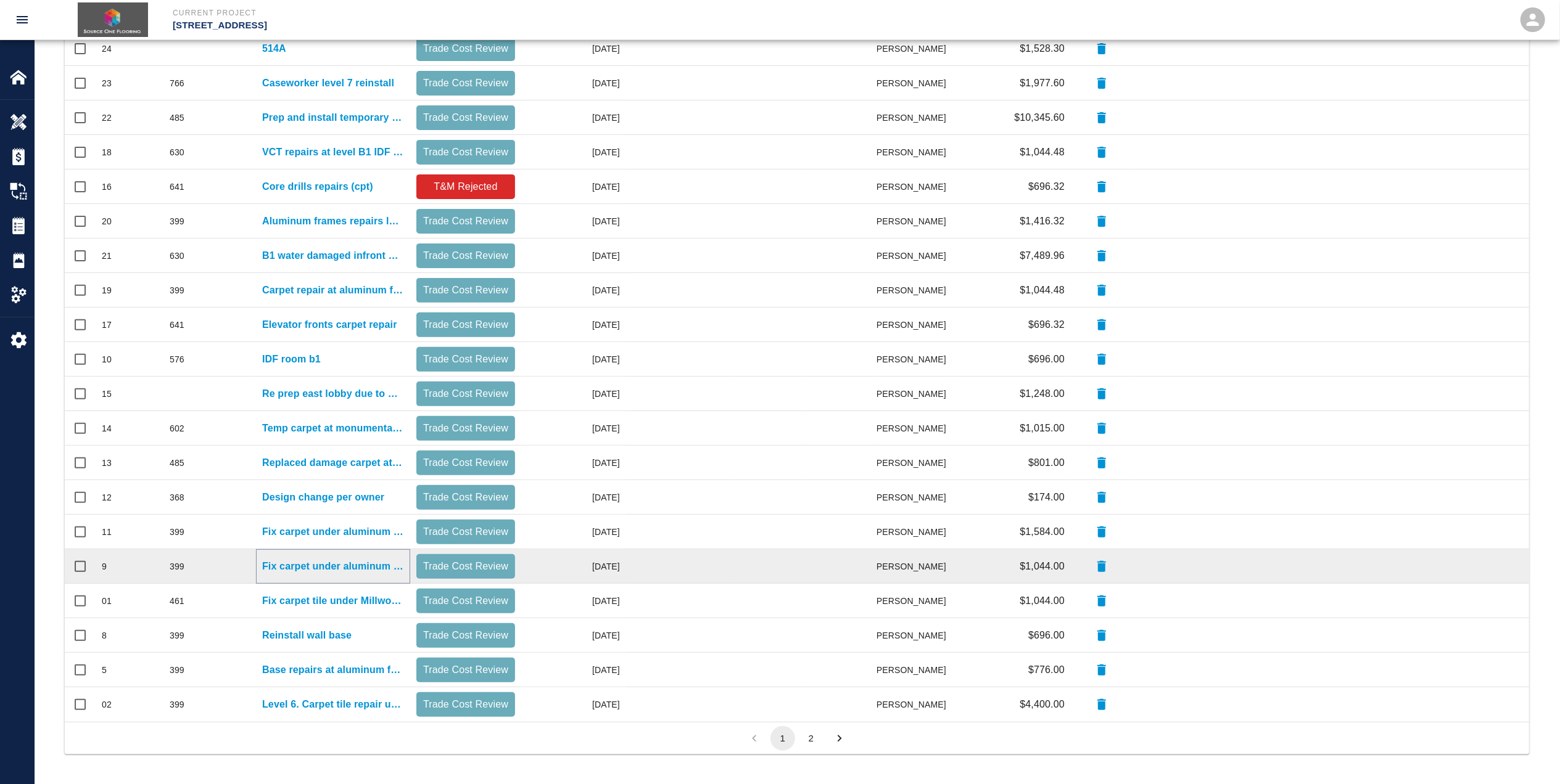
click at [321, 565] on p "Fix carpet under aluminum frames" at bounding box center [333, 567] width 142 height 15
click at [320, 479] on main "Tickets Download Labor Data NEW TICKET Status # $ Attached to CO 0 $0.00 Draft …" at bounding box center [797, 86] width 1525 height 784
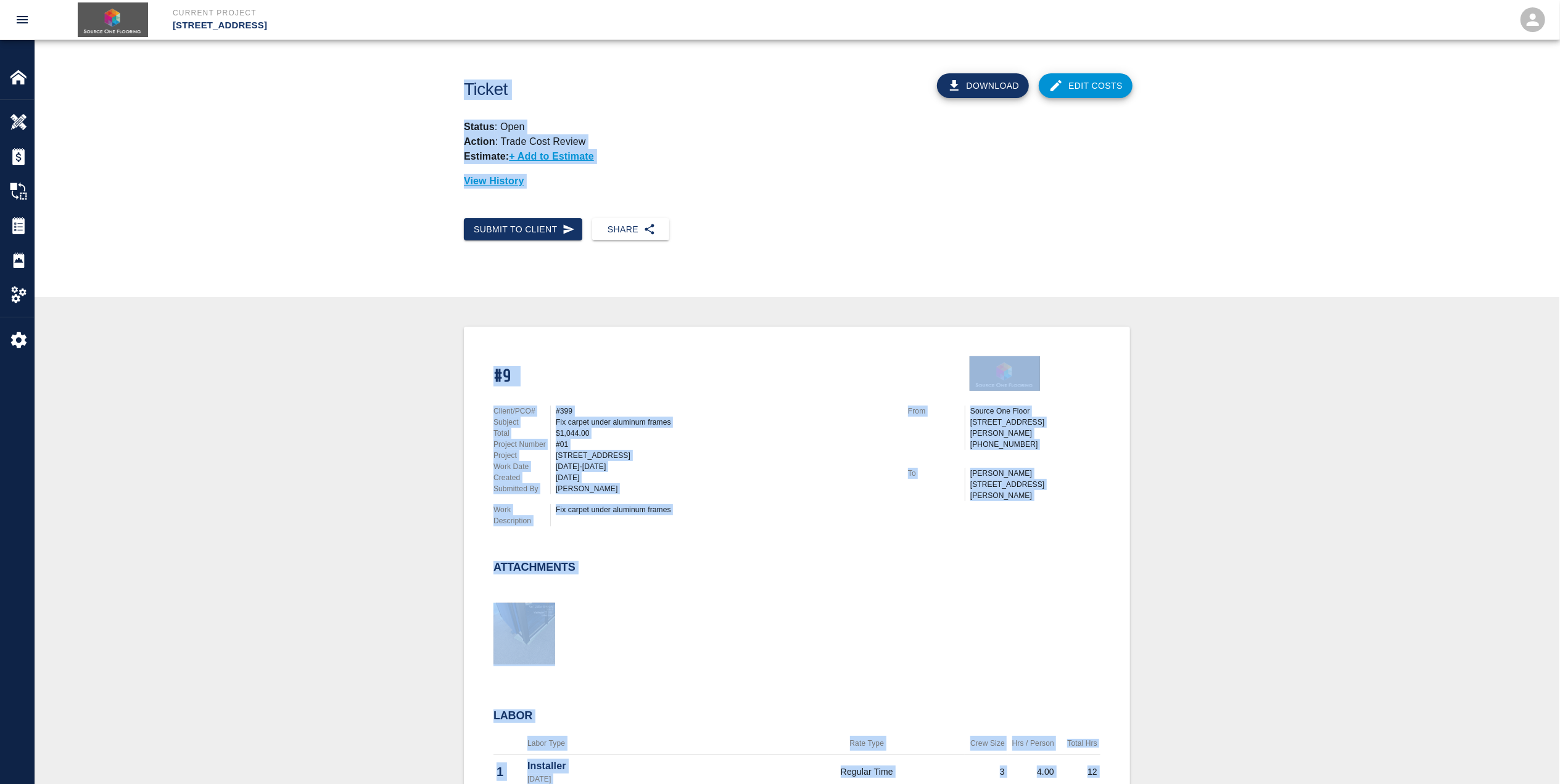
click at [1266, 227] on div "Submit to Client Share" at bounding box center [797, 239] width 1525 height 62
click at [994, 90] on button "Download" at bounding box center [983, 86] width 92 height 25
click at [233, 191] on div "Ticket Download Edit Costs Status : Open Action : Trade Cost Review Estimate: +…" at bounding box center [797, 129] width 1525 height 178
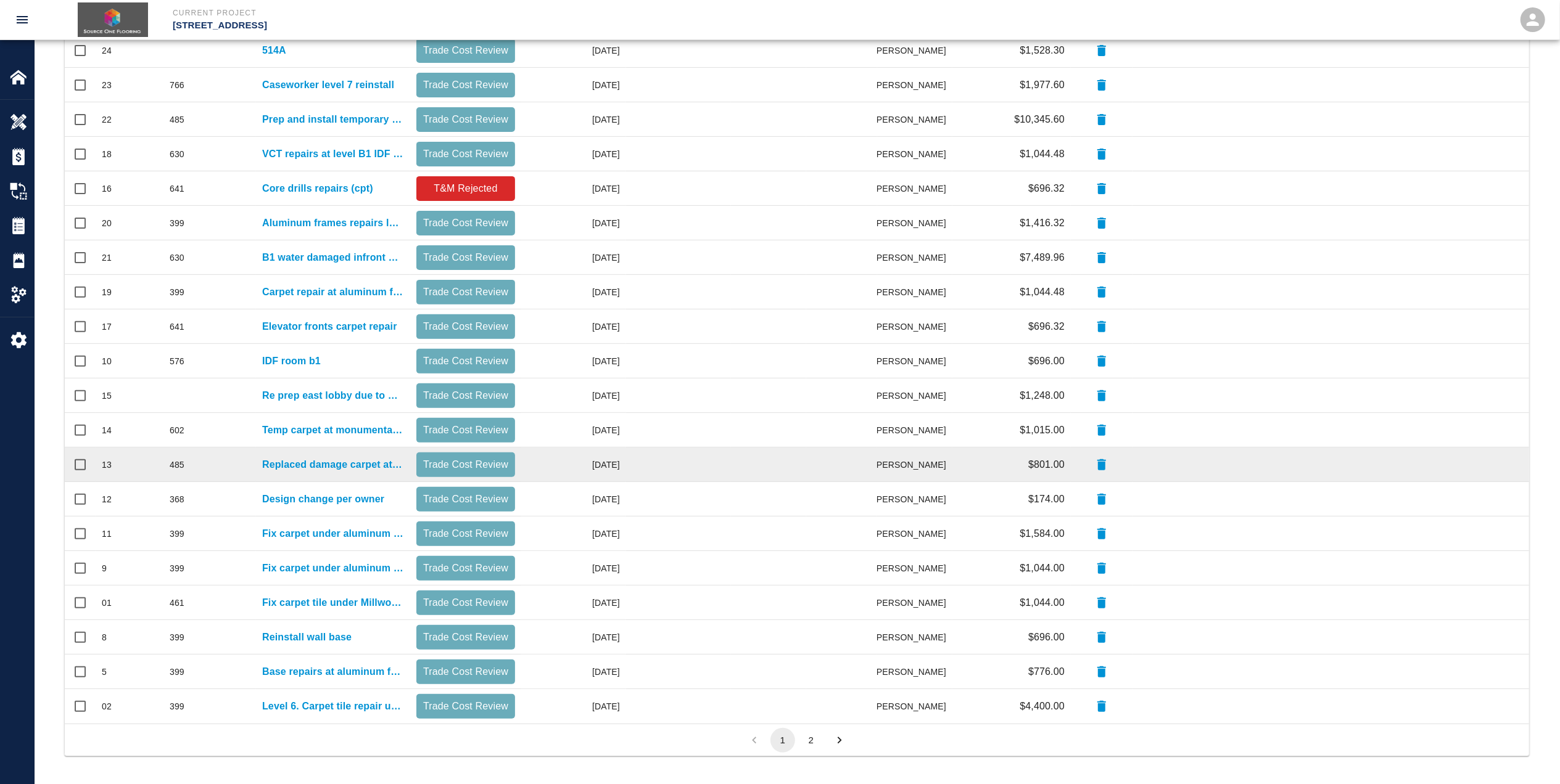
scroll to position [306, 0]
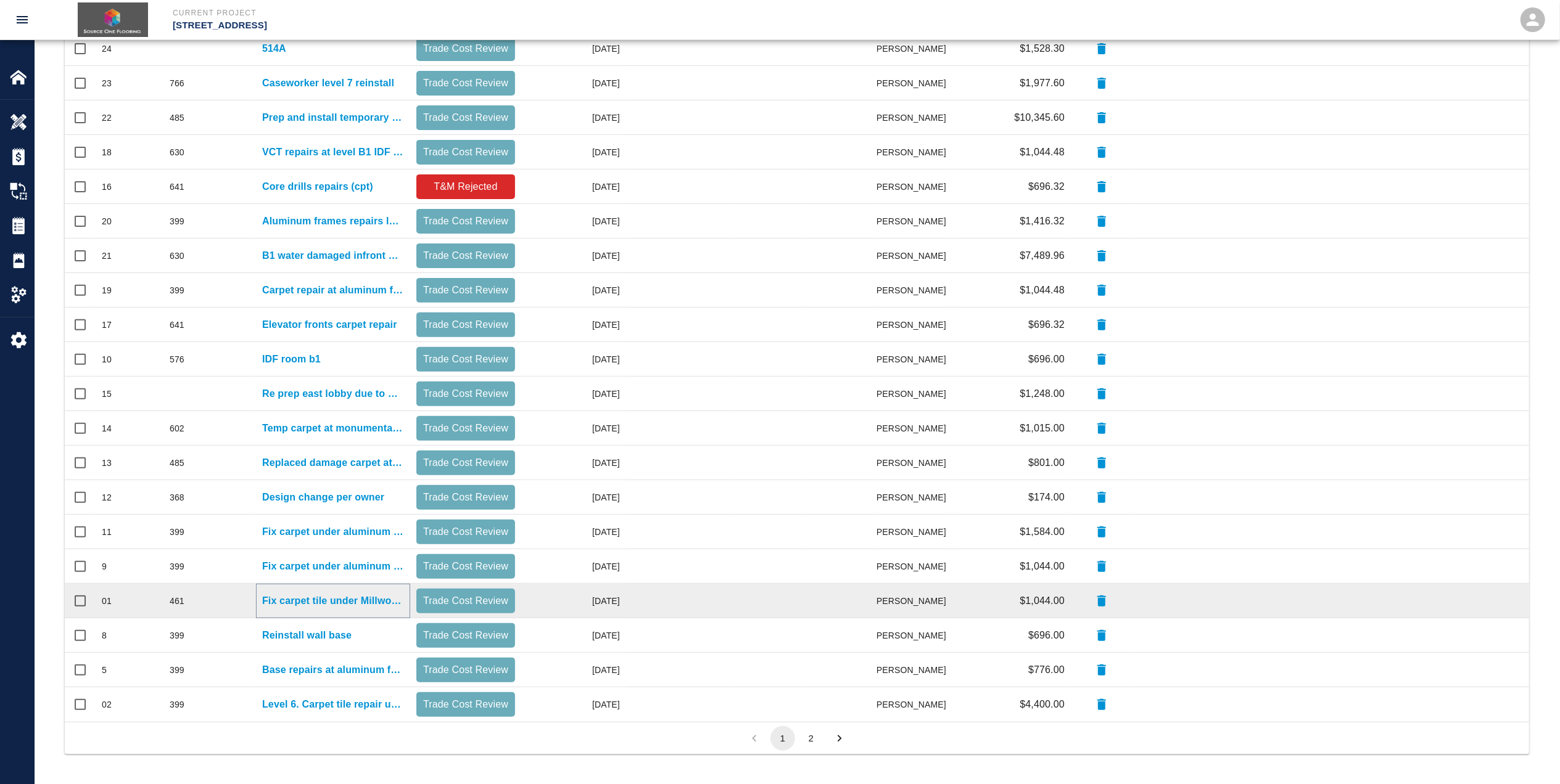
click at [351, 600] on p "Fix carpet tile under Millwork ( backcharge to Millwork trade)" at bounding box center [333, 601] width 142 height 15
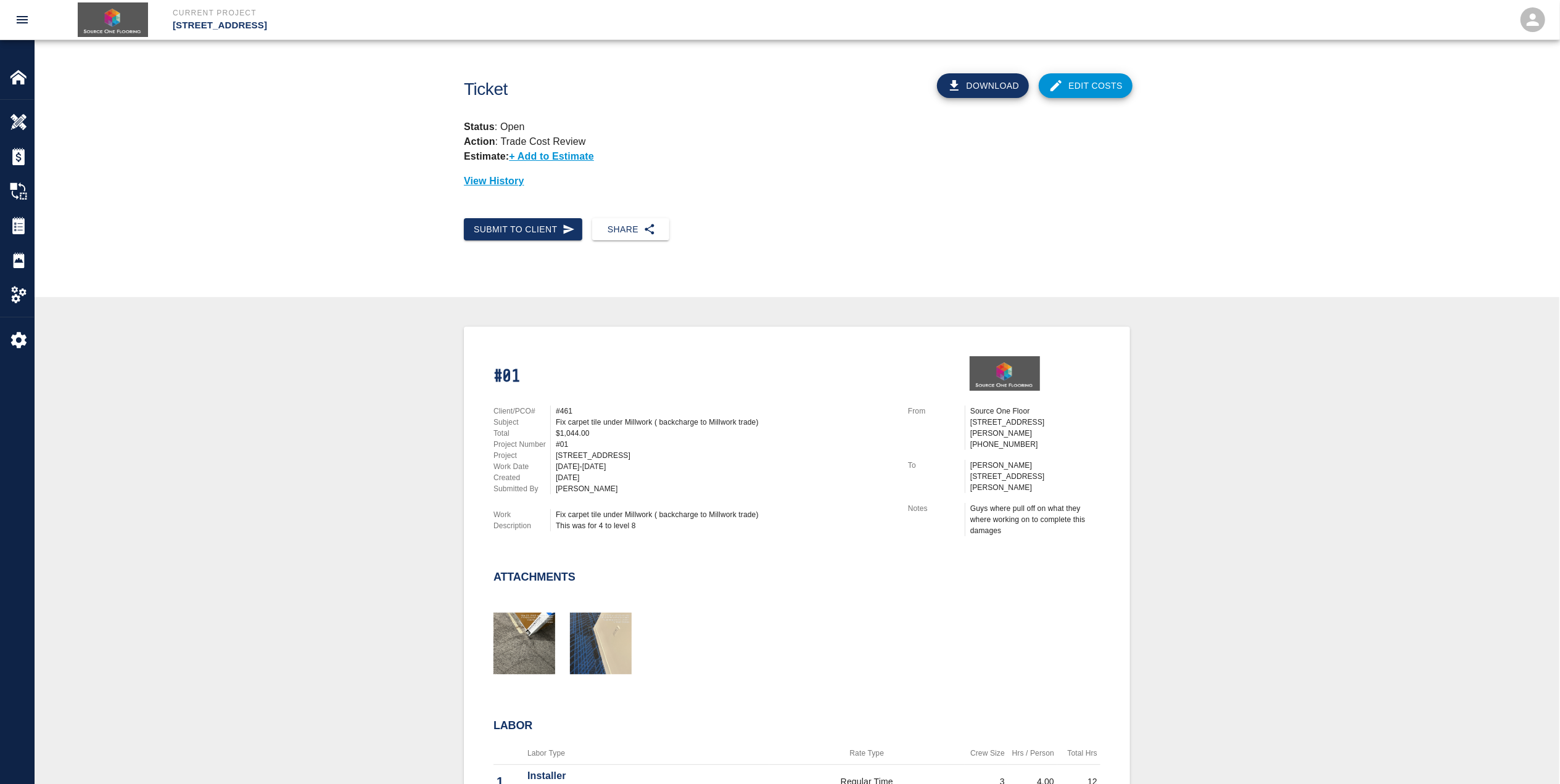
click at [962, 92] on icon "button" at bounding box center [954, 86] width 15 height 15
